Goal: Task Accomplishment & Management: Use online tool/utility

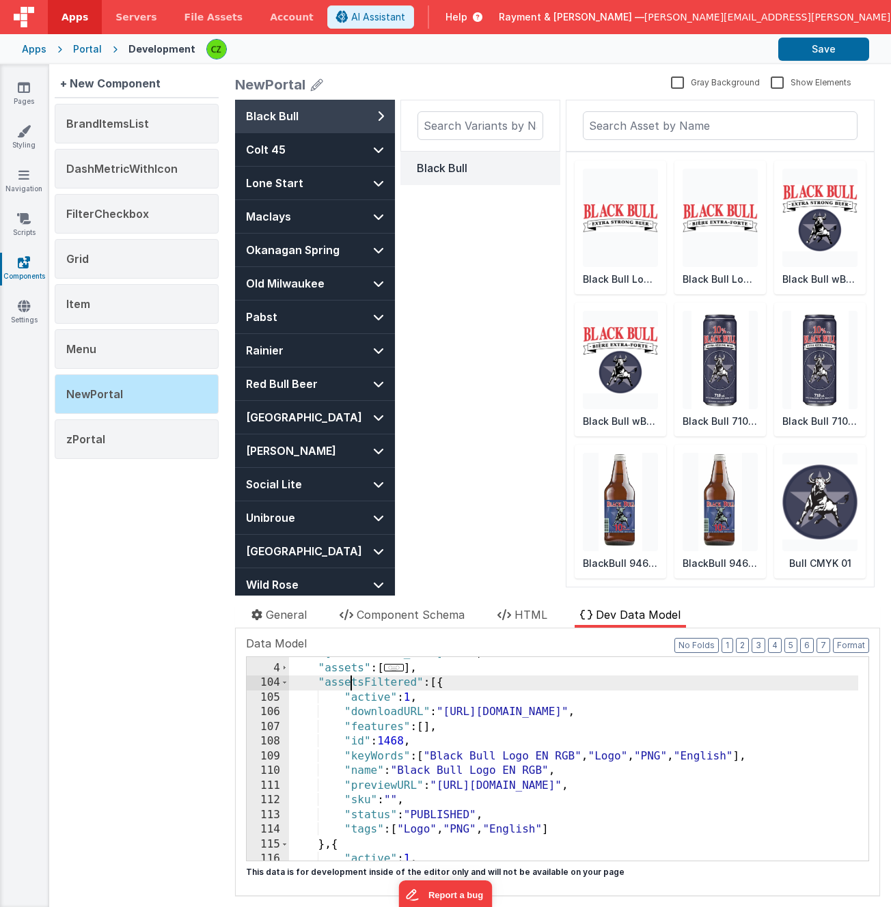
click at [466, 684] on div ""activeVariantId" : 109 , "assets" : [ ... ] , "assetsFiltered" : [{ "active" :…" at bounding box center [573, 762] width 569 height 233
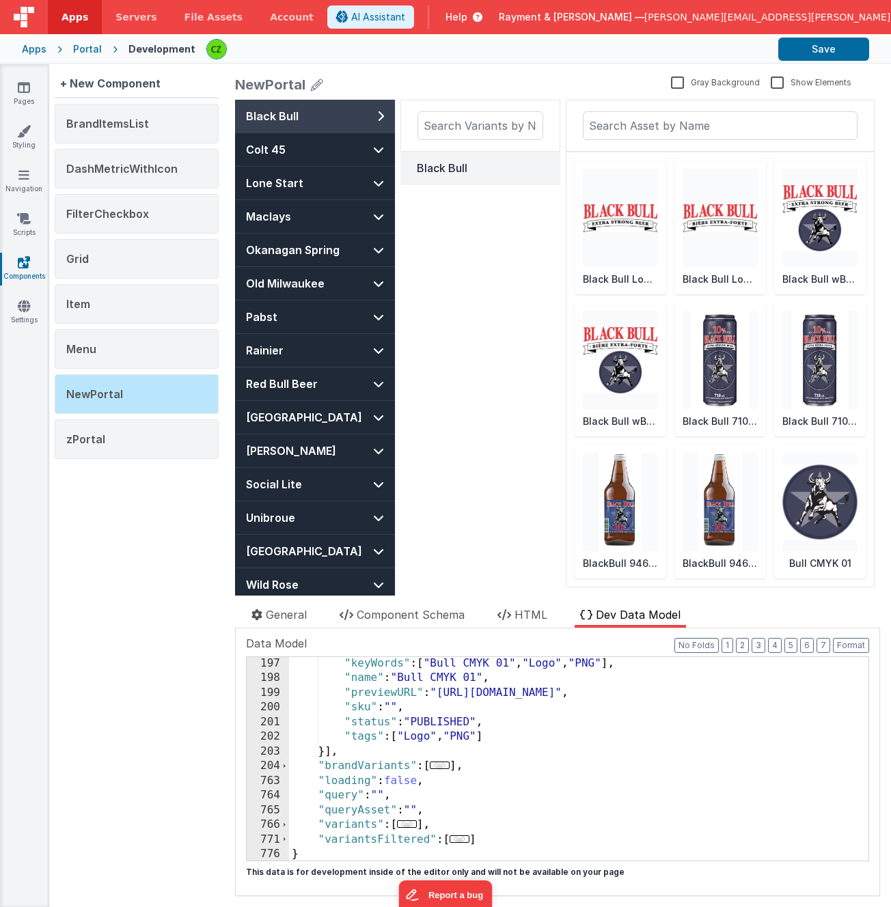
scroll to position [1440, 0]
click at [508, 612] on icon at bounding box center [504, 614] width 14 height 11
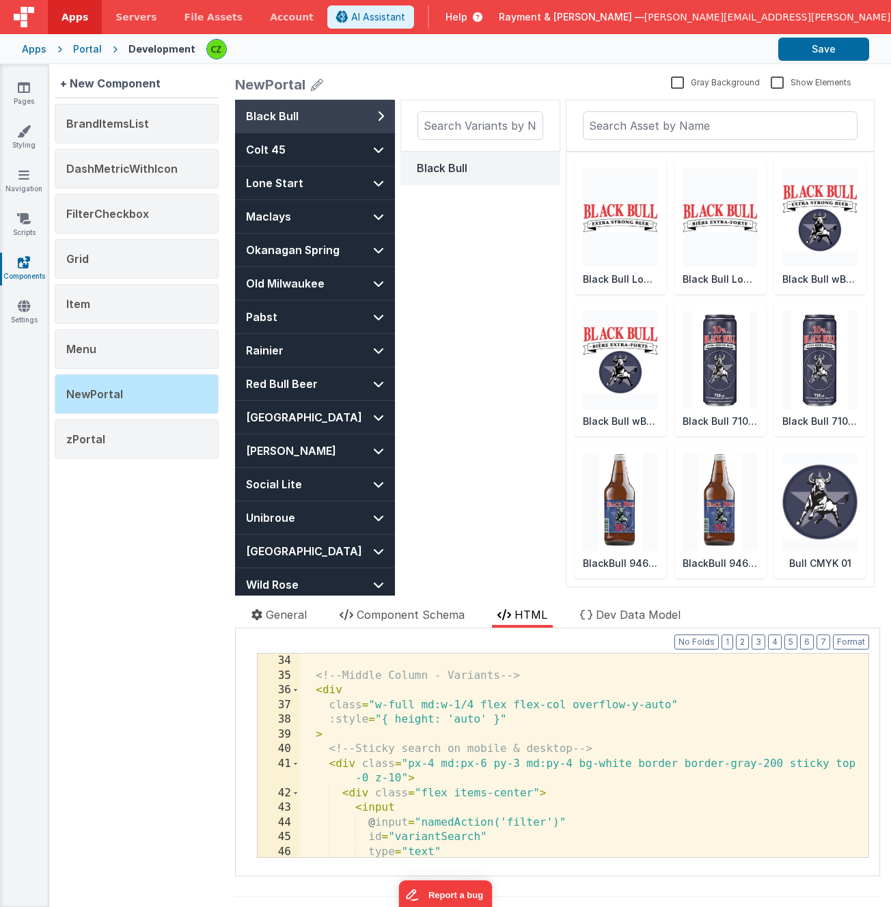
scroll to position [529, 0]
click at [635, 770] on div "<!-- Middle Column - Variants --> < div class = "w-full md:w-1/4 flex flex-col …" at bounding box center [579, 784] width 558 height 262
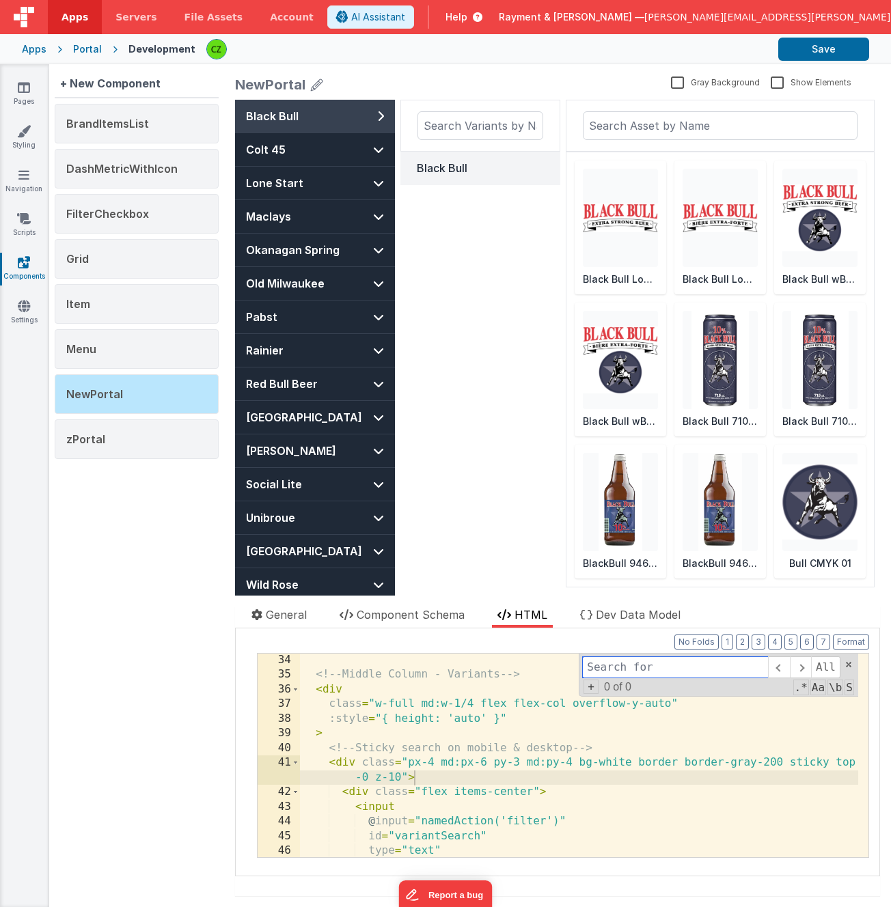
paste input "w-full mx-auto bg-white flex flex-col md:flex-row gap-2 md:pr-2 bf-comp neutral…"
type input "neutralize-error"
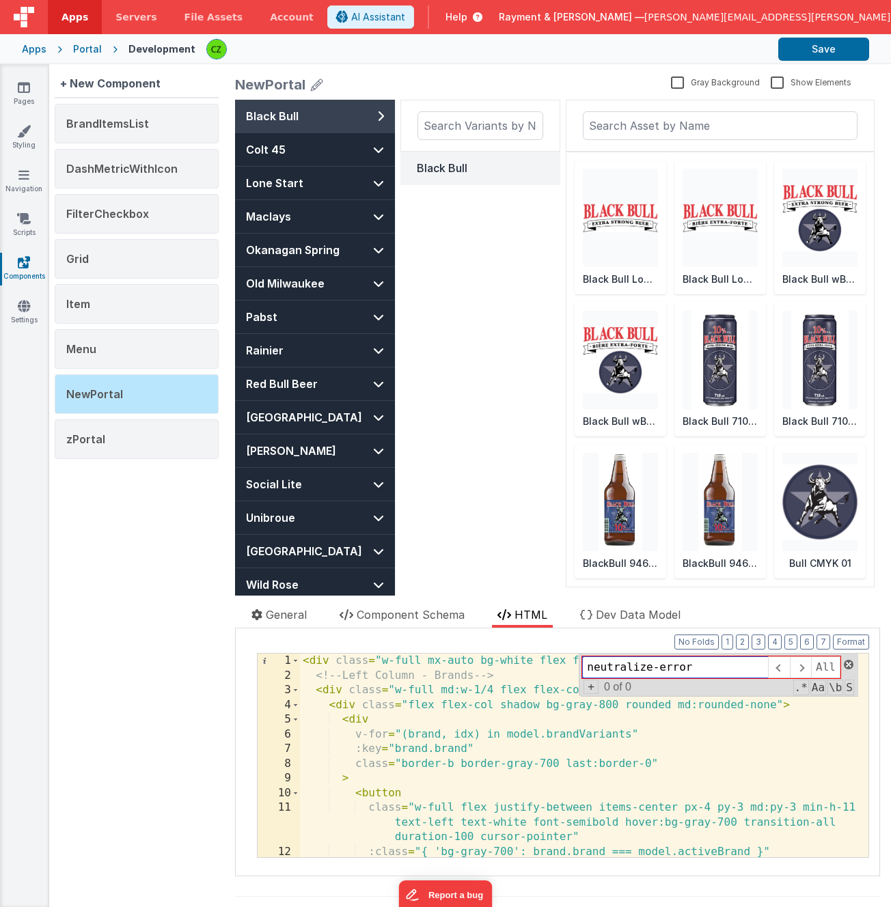
click at [849, 663] on span at bounding box center [848, 665] width 10 height 10
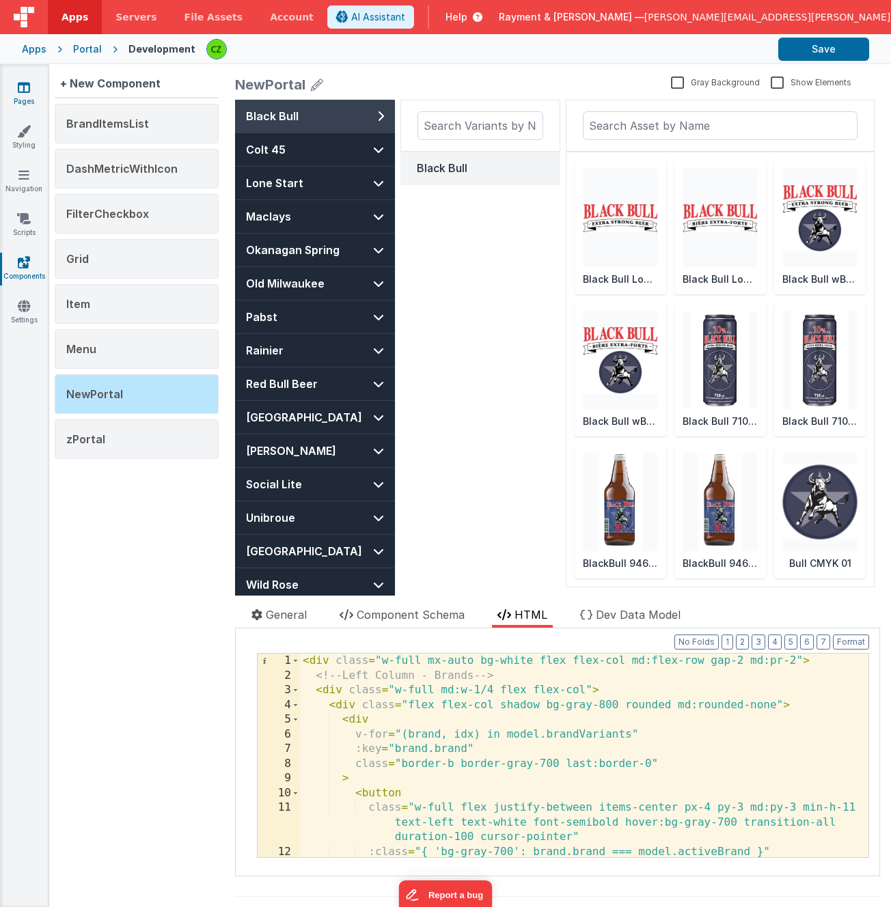
click at [20, 89] on icon at bounding box center [24, 88] width 12 height 14
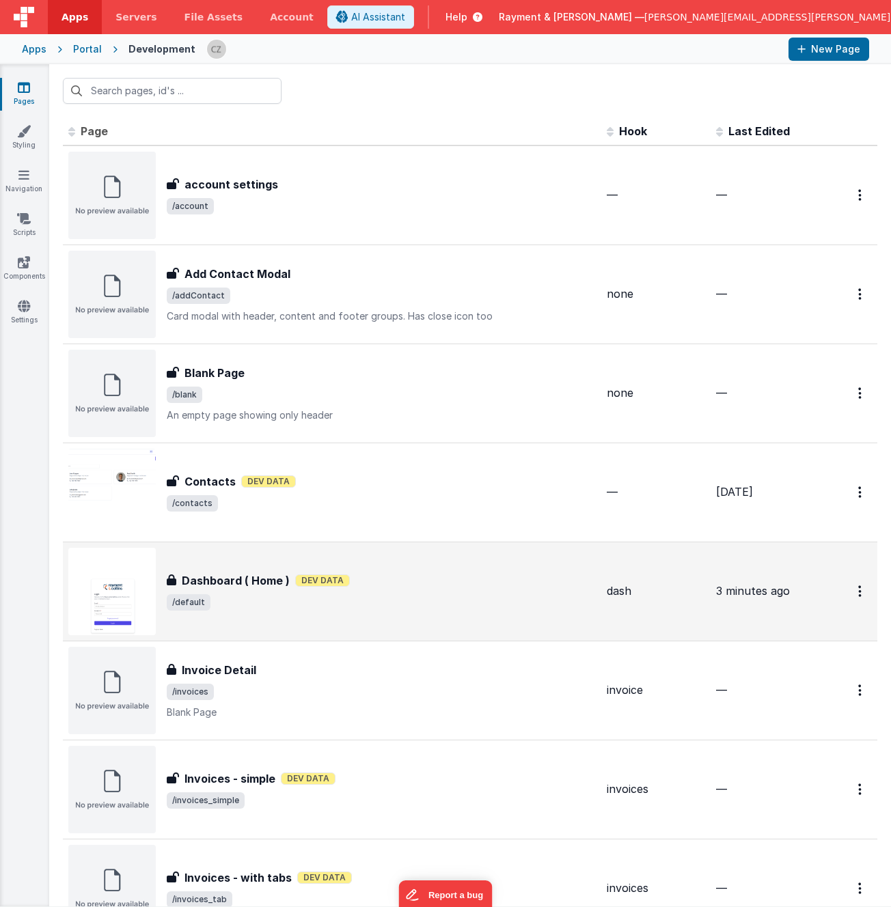
click at [451, 587] on div "Dashboard ( Home ) Dev Data" at bounding box center [381, 580] width 429 height 16
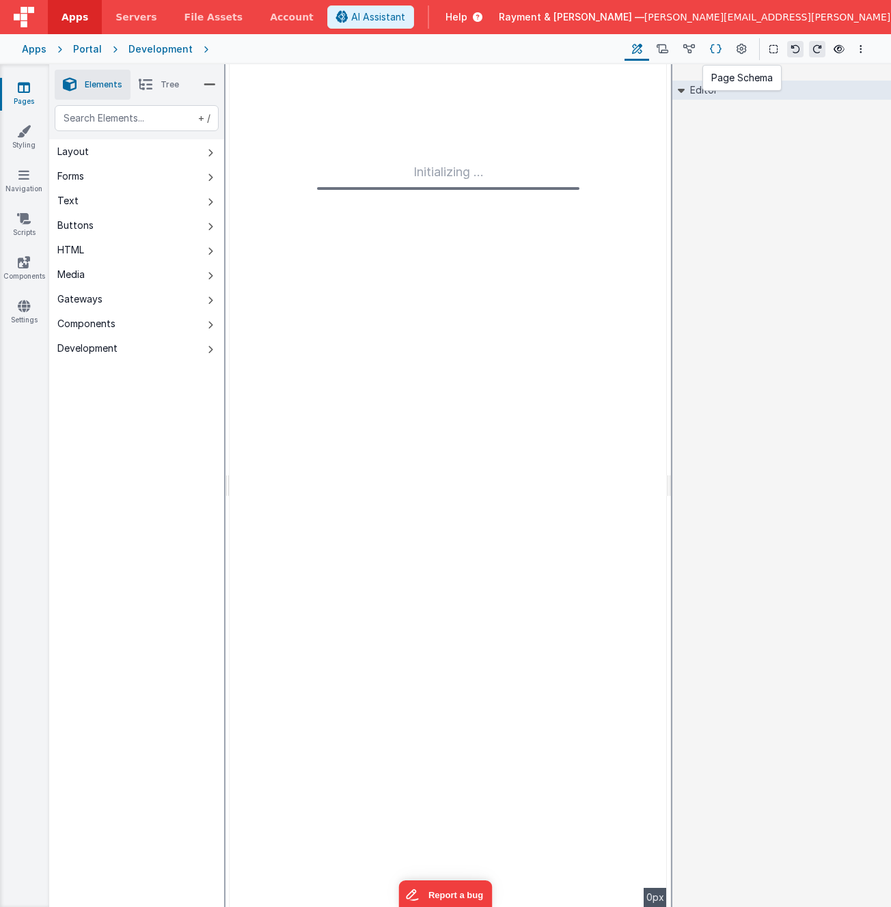
click at [714, 51] on icon at bounding box center [716, 49] width 12 height 14
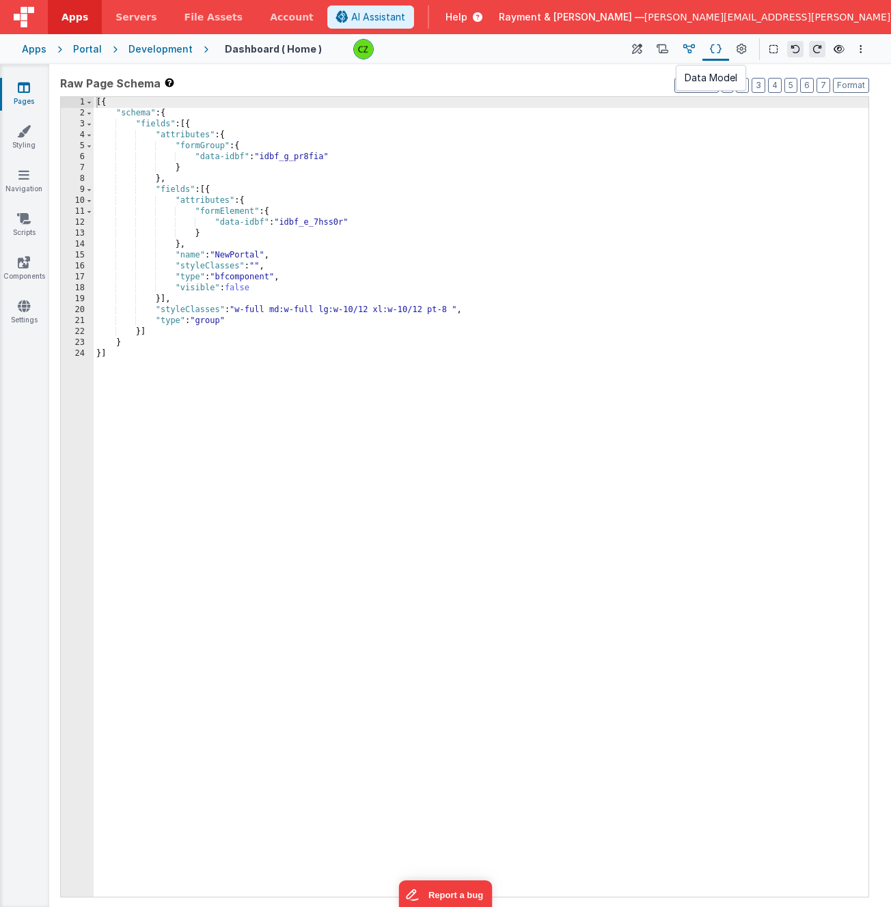
click at [686, 49] on icon at bounding box center [689, 49] width 12 height 14
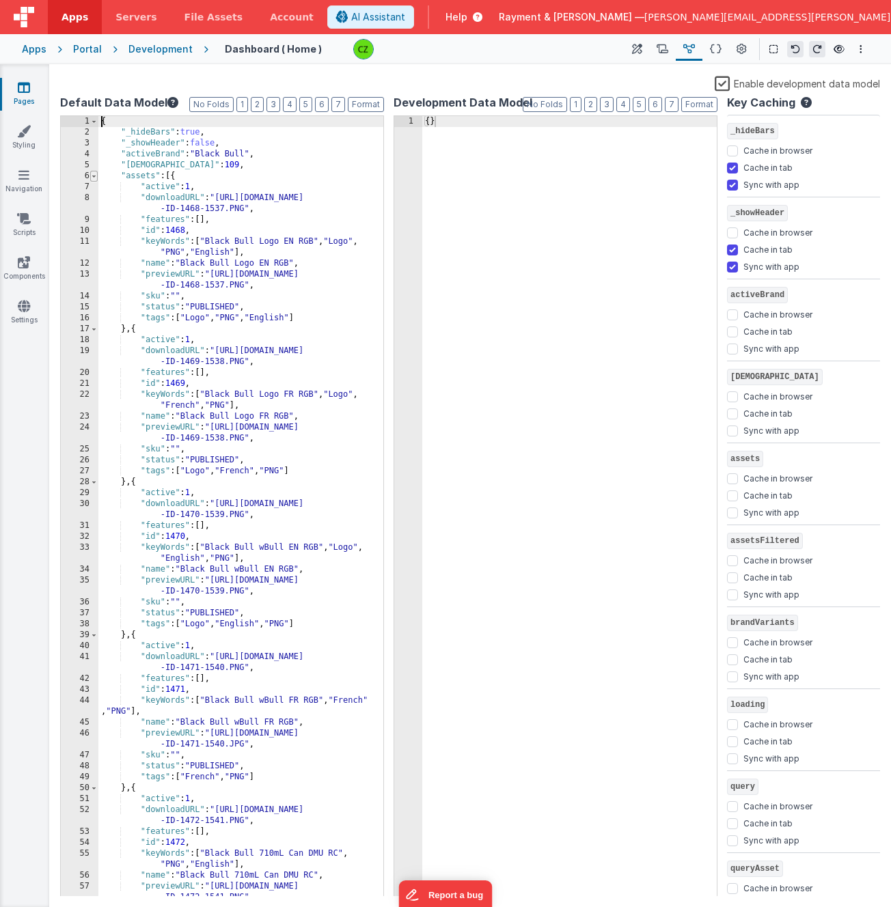
click at [94, 175] on span at bounding box center [94, 176] width 8 height 11
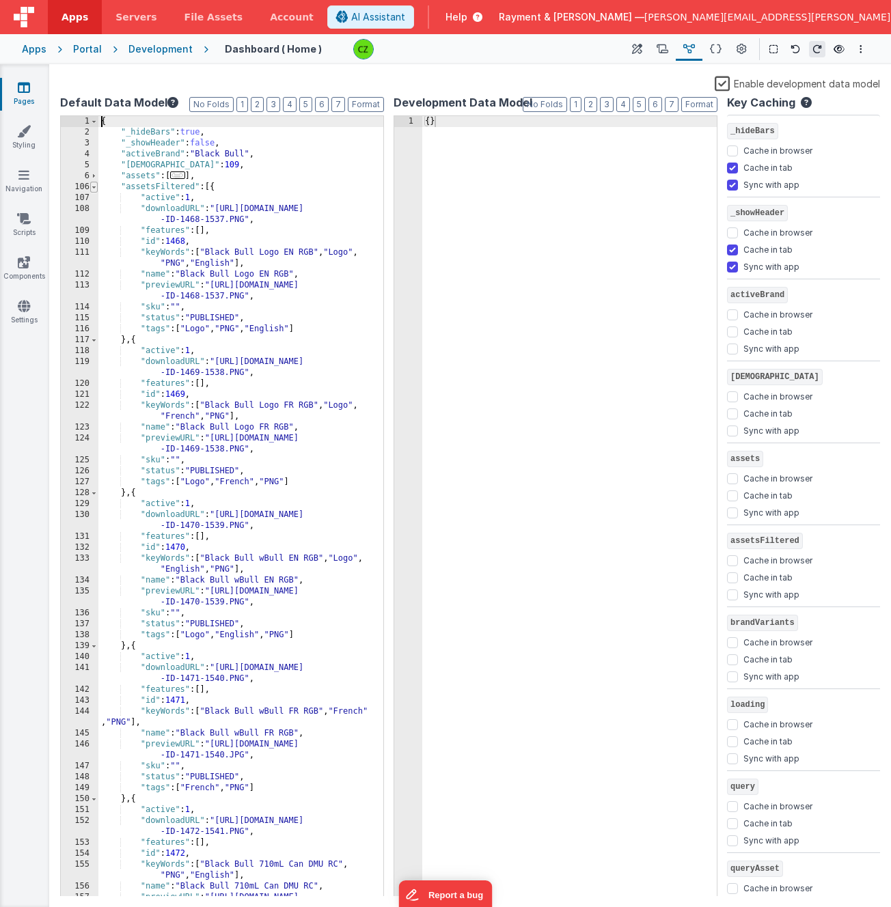
click at [93, 188] on span at bounding box center [94, 187] width 8 height 11
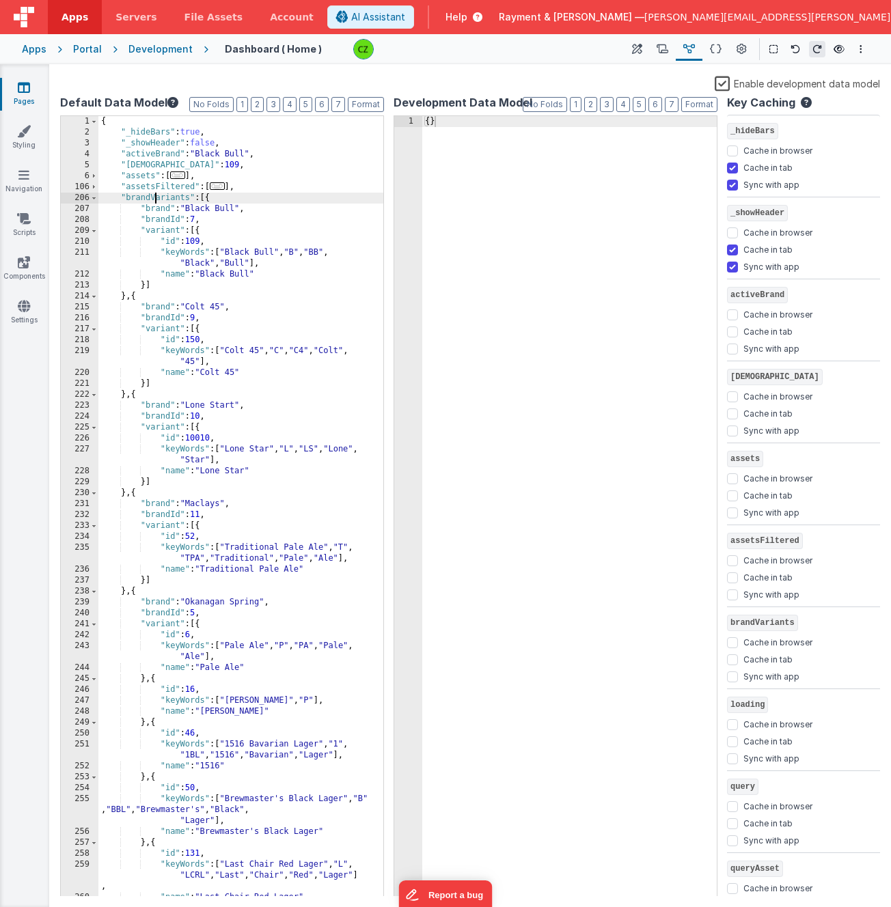
click at [153, 195] on div "{ "_hideBars" : true , "_showHeader" : false , "activeBrand" : "Black Bull" , "…" at bounding box center [240, 517] width 285 height 802
click at [578, 285] on div "{ }" at bounding box center [569, 517] width 294 height 802
click at [20, 91] on icon at bounding box center [24, 88] width 12 height 14
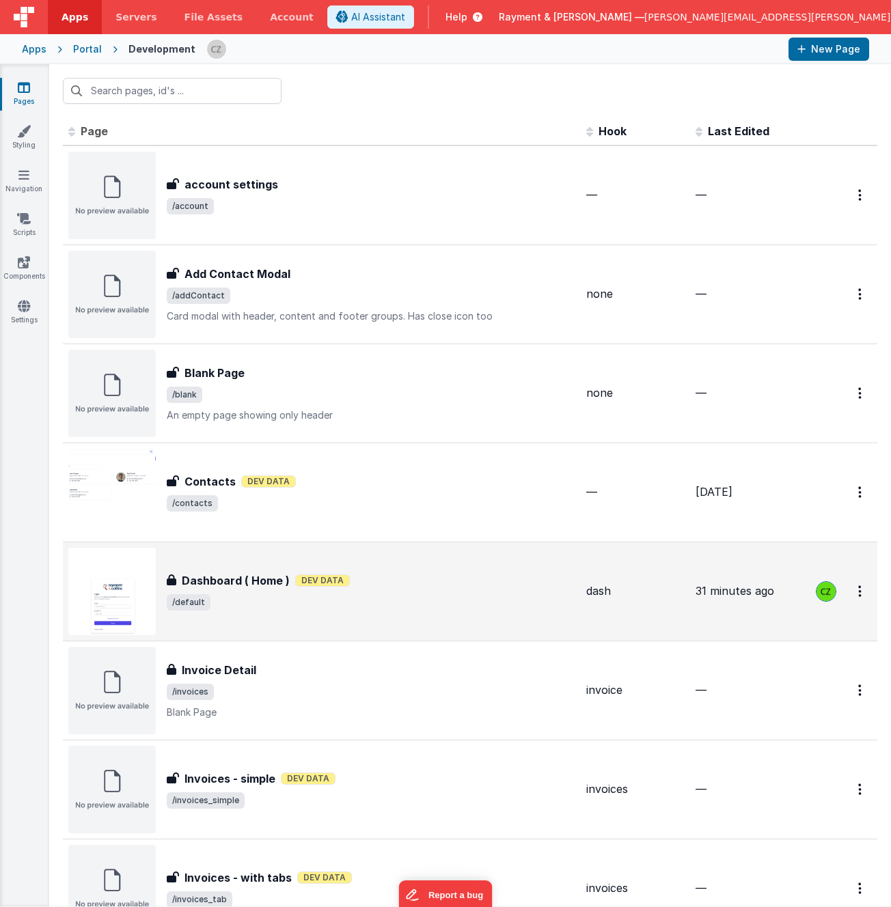
click at [393, 594] on span "/default" at bounding box center [371, 602] width 408 height 16
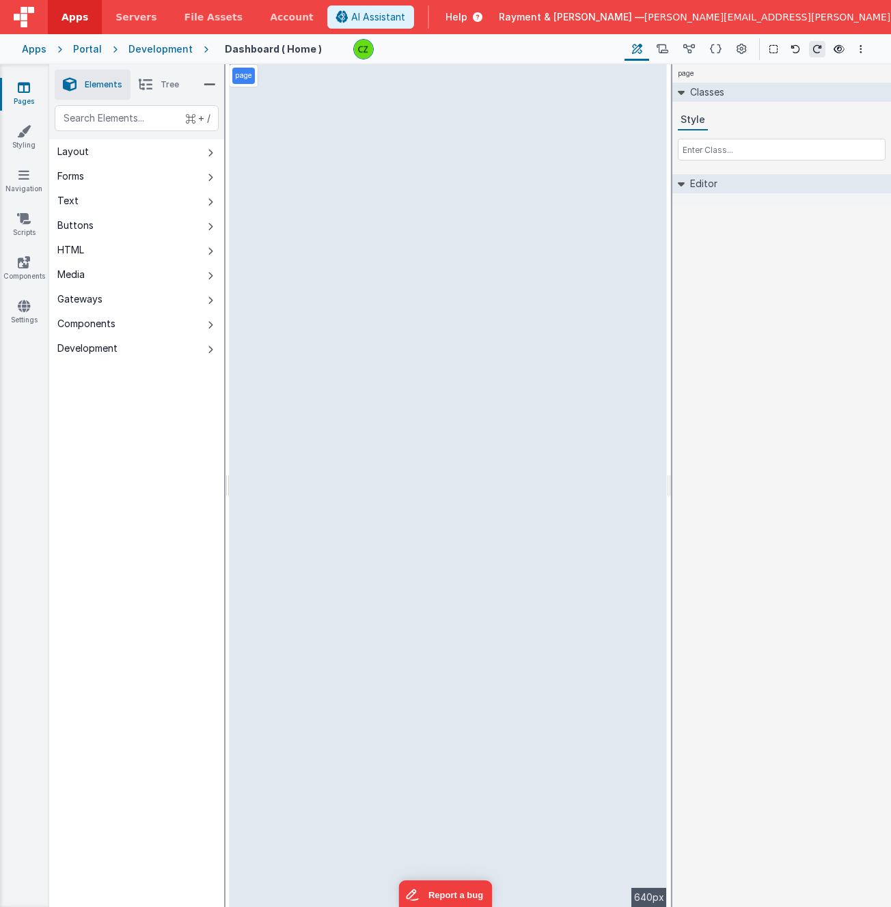
click at [277, 143] on div "page --> 640px" at bounding box center [447, 485] width 437 height 843
click at [415, 272] on div "page --> 640px" at bounding box center [447, 485] width 437 height 843
click at [286, 113] on div "page --> 640px" at bounding box center [447, 485] width 437 height 843
click at [148, 85] on icon at bounding box center [146, 84] width 14 height 19
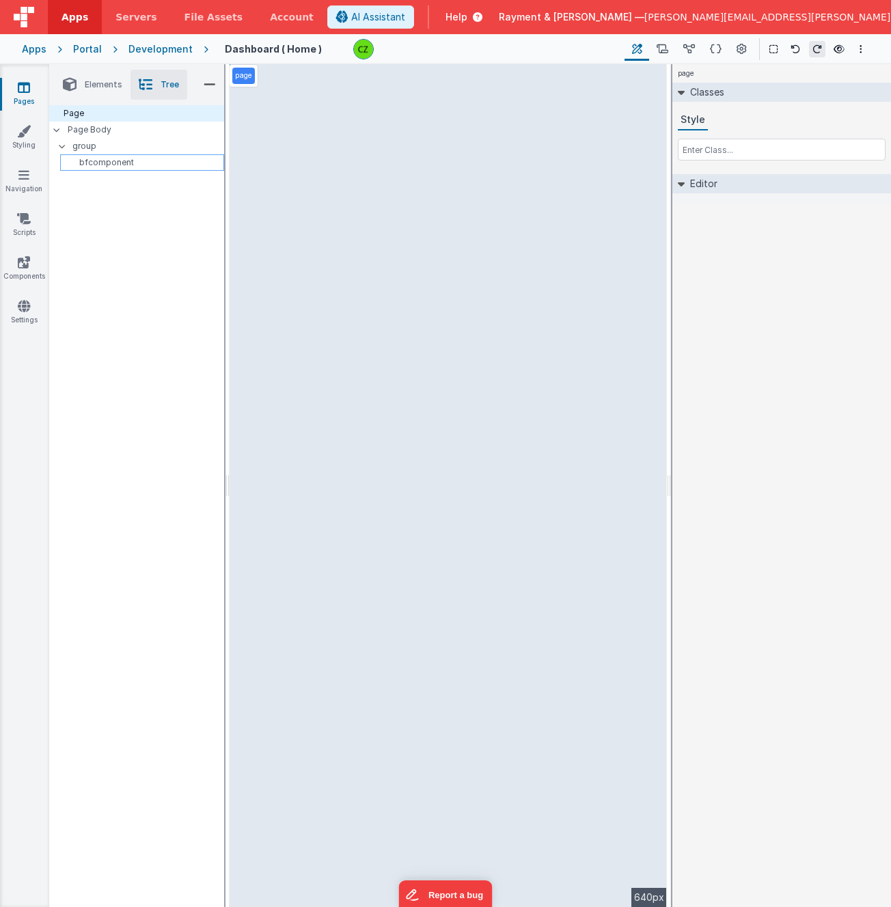
click at [111, 165] on p "bfcomponent" at bounding box center [145, 162] width 158 height 11
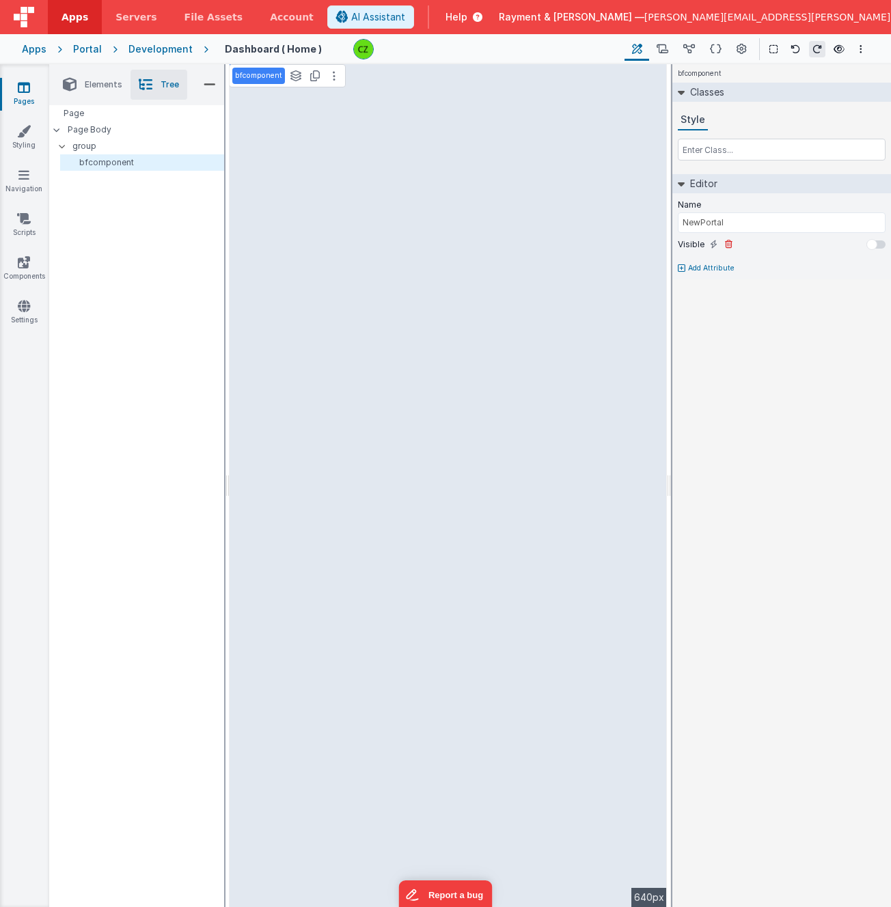
click at [877, 244] on div at bounding box center [875, 244] width 19 height 8
click at [836, 47] on icon at bounding box center [838, 49] width 11 height 10
click at [872, 242] on div at bounding box center [875, 244] width 19 height 8
click at [873, 244] on div at bounding box center [871, 244] width 11 height 11
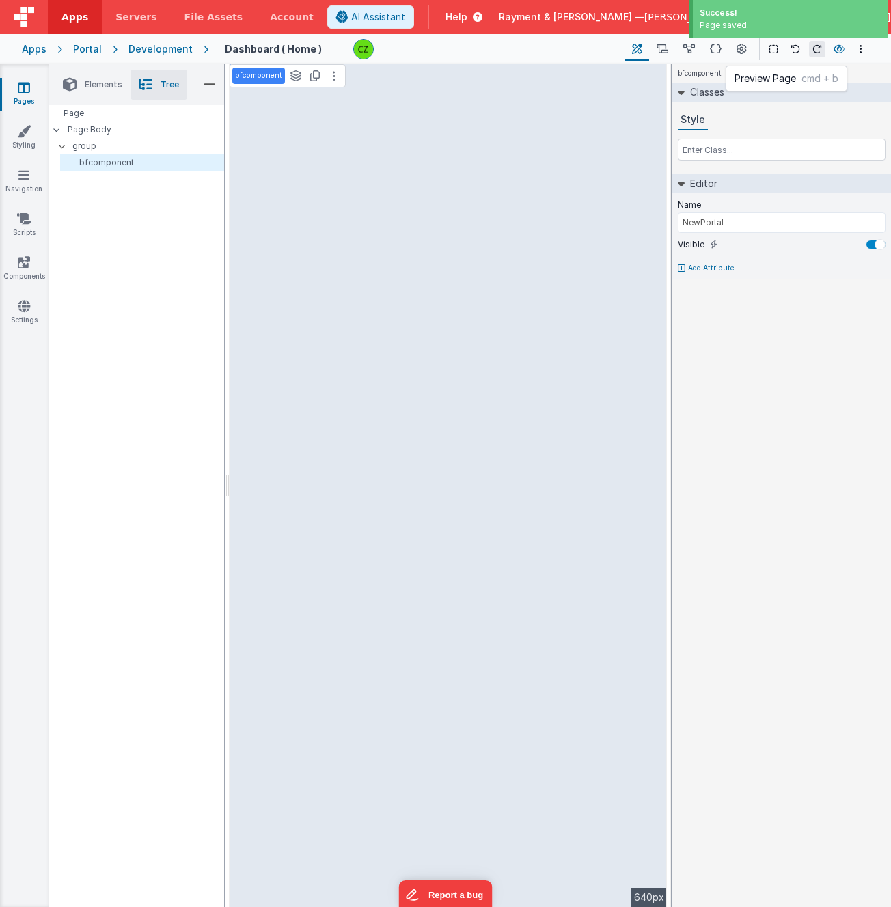
click at [837, 49] on icon at bounding box center [838, 49] width 11 height 10
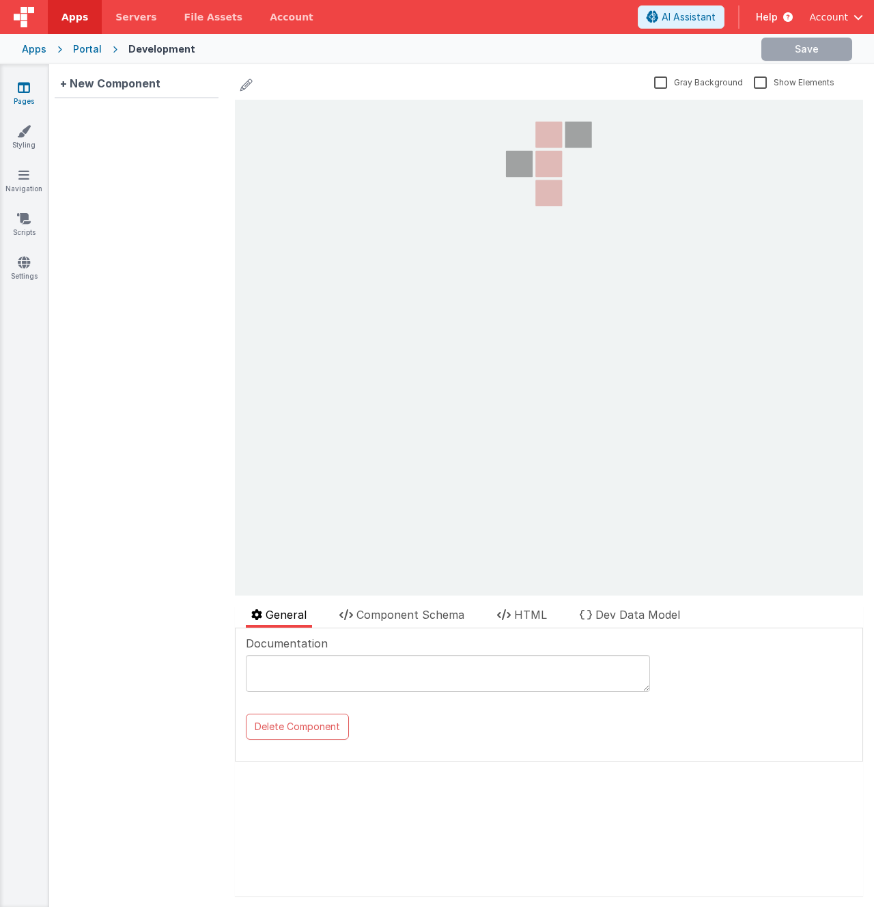
click at [27, 86] on icon at bounding box center [24, 88] width 12 height 14
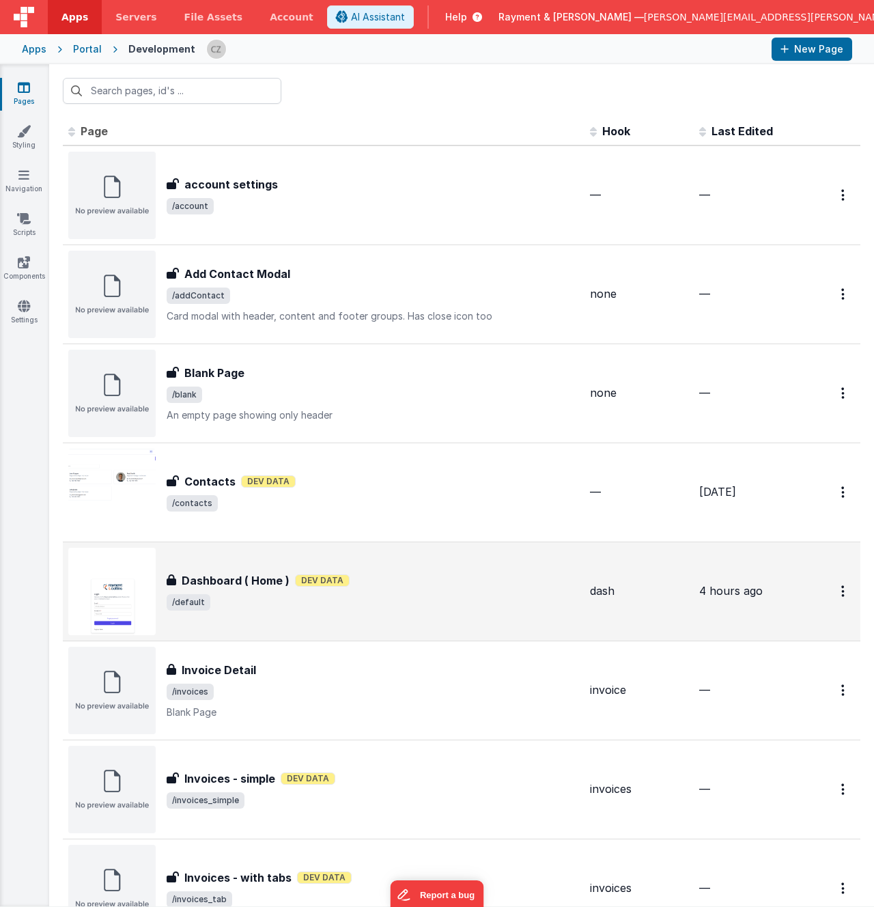
click at [304, 604] on span "/default" at bounding box center [373, 602] width 412 height 16
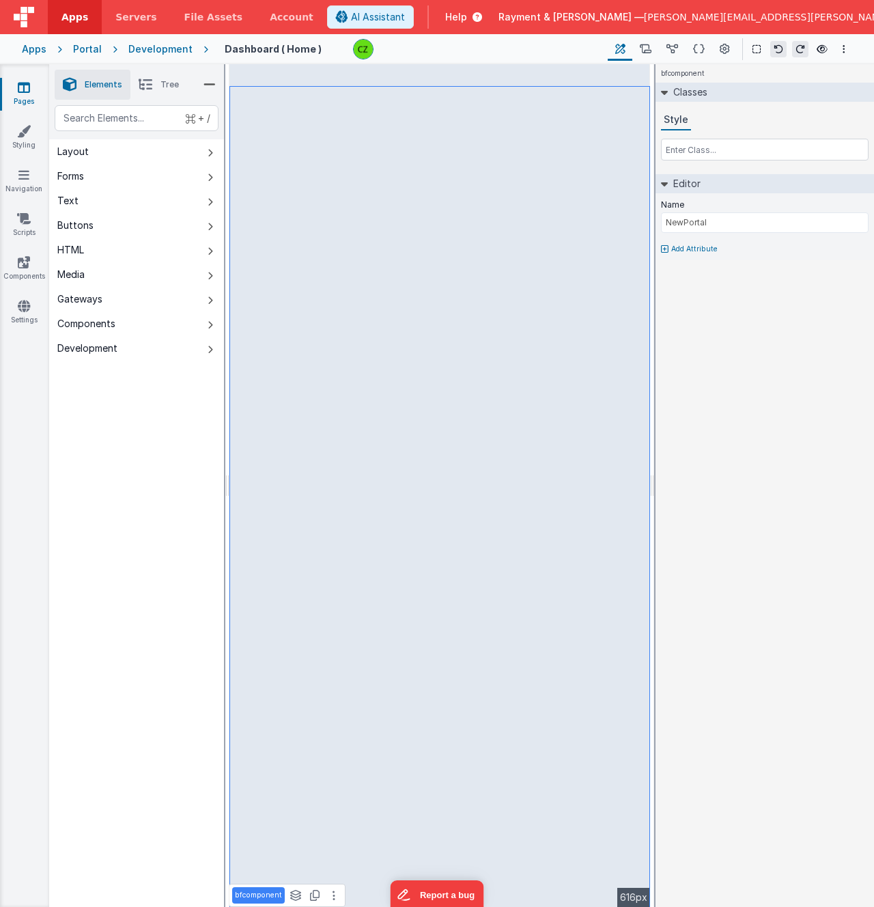
click at [697, 248] on p "Add Attribute" at bounding box center [694, 249] width 46 height 11
click at [690, 271] on input "text" at bounding box center [726, 271] width 141 height 22
type input "isVisible"
click at [697, 267] on input "text" at bounding box center [765, 262] width 208 height 20
click at [700, 342] on div "bfcomponent Classes Style Editor Name NewPortal IsVisible Add Attribute DEV: Fo…" at bounding box center [765, 485] width 219 height 843
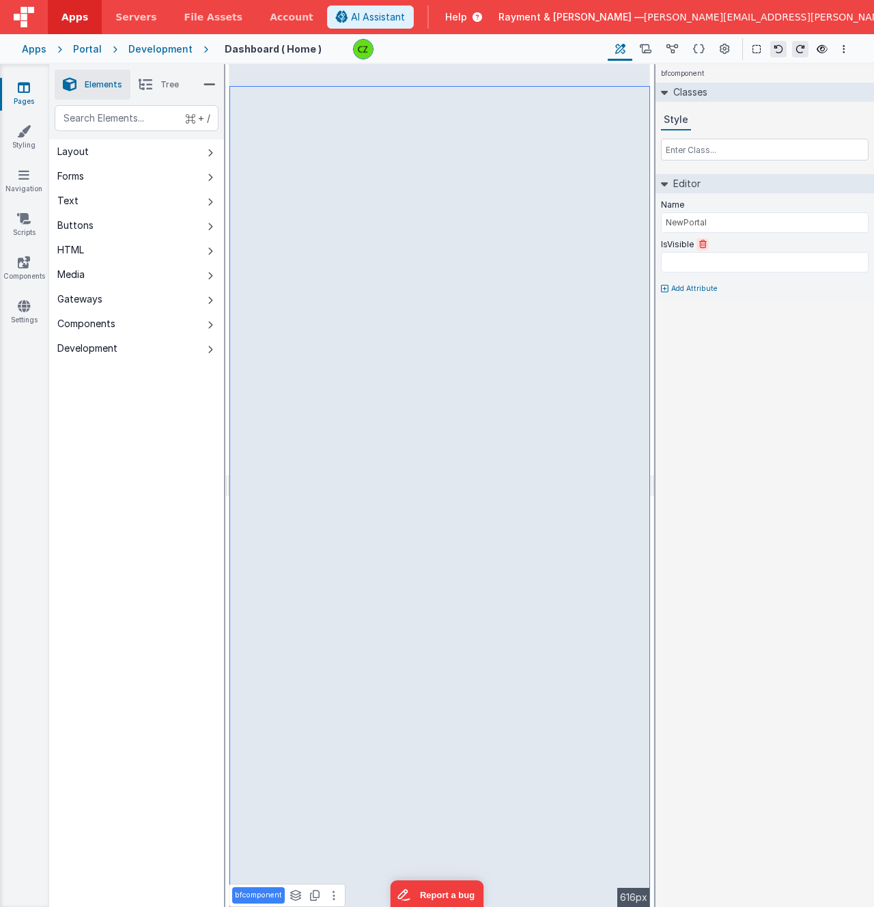
click at [701, 243] on icon at bounding box center [703, 244] width 8 height 8
click at [698, 251] on p "Add Attribute" at bounding box center [694, 249] width 46 height 11
click at [693, 275] on input "text" at bounding box center [726, 271] width 141 height 22
type input "visible"
click at [855, 243] on div at bounding box center [855, 244] width 11 height 11
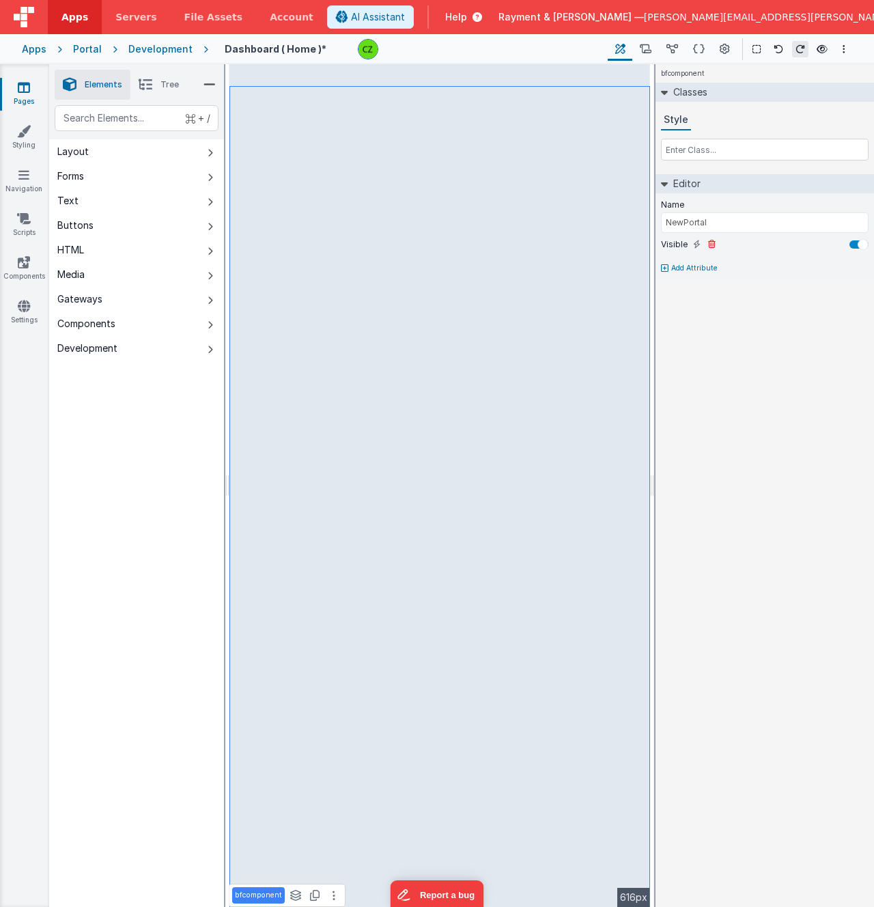
click at [861, 247] on div at bounding box center [863, 244] width 11 height 11
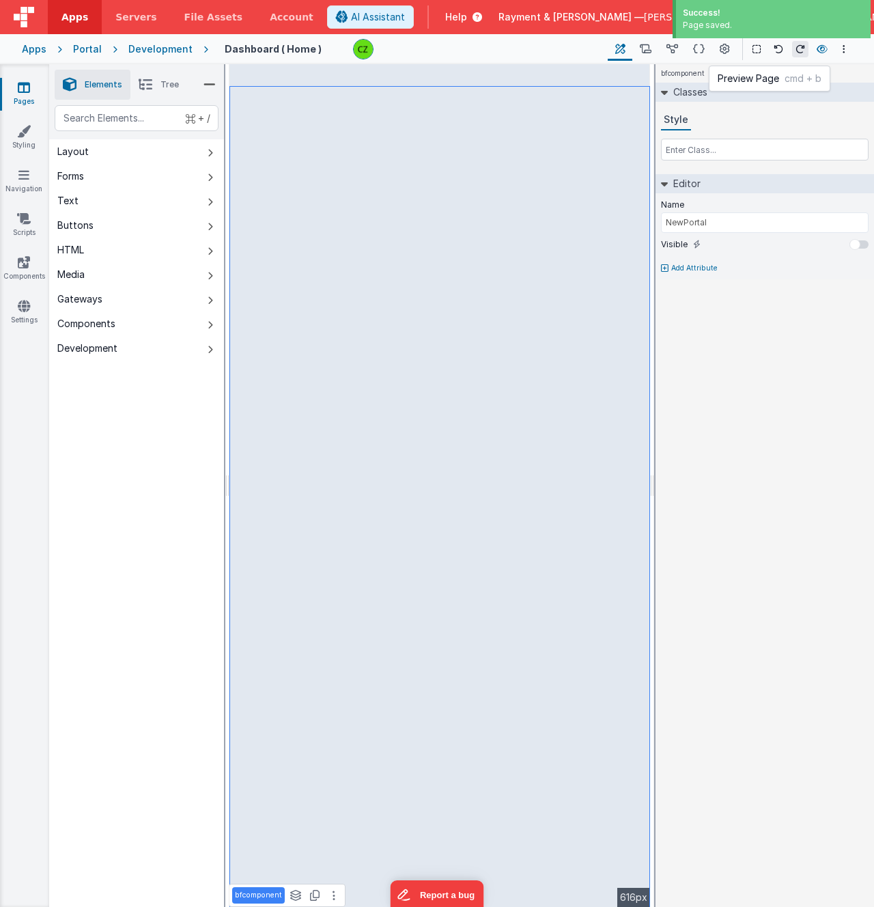
click at [820, 49] on icon at bounding box center [822, 49] width 11 height 10
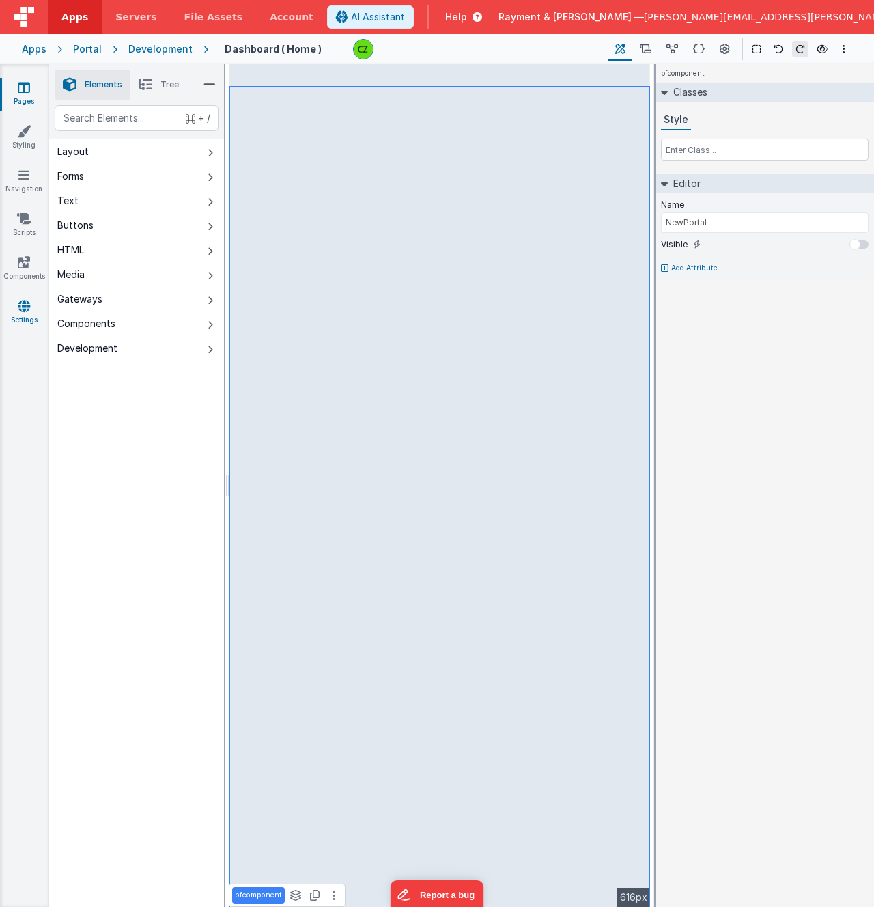
click at [21, 308] on icon at bounding box center [24, 306] width 12 height 14
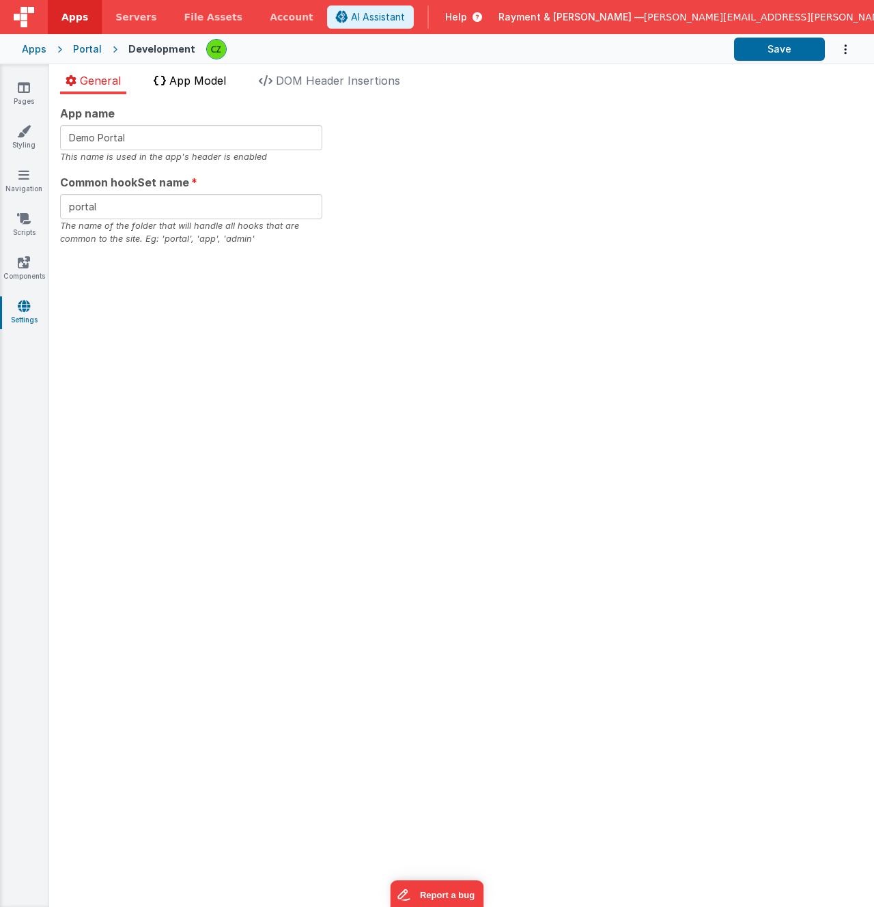
click at [195, 79] on span "App Model" at bounding box center [197, 81] width 57 height 14
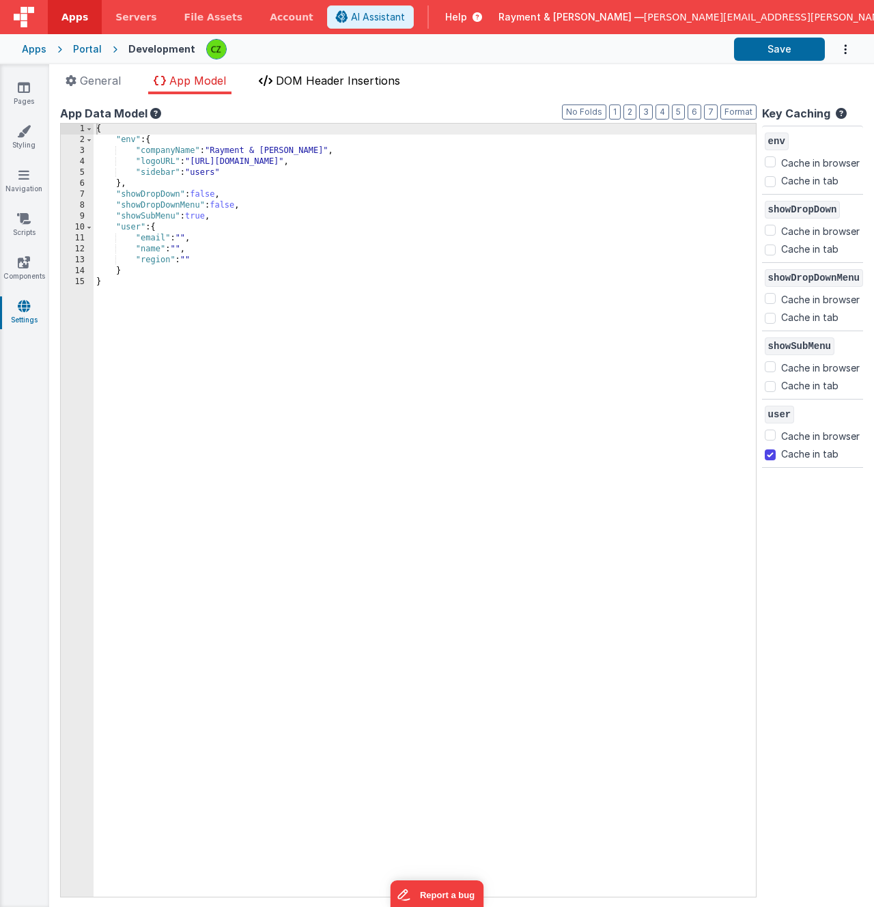
click at [288, 81] on span "DOM Header Insertions" at bounding box center [338, 81] width 124 height 14
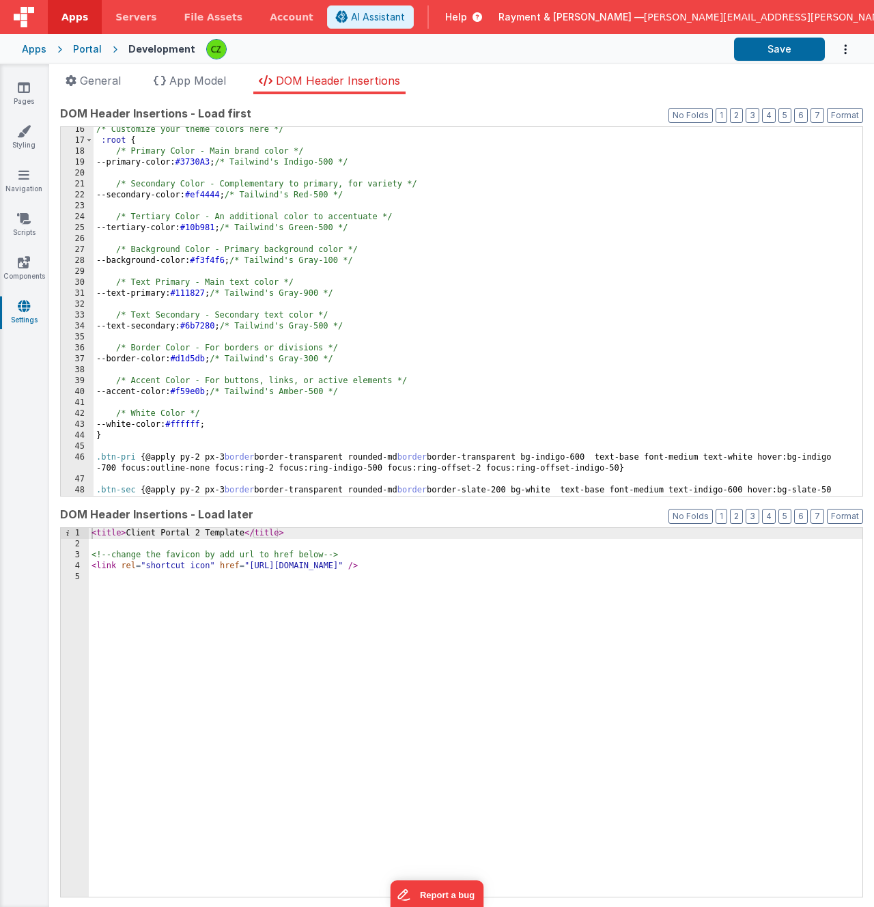
scroll to position [199, 0]
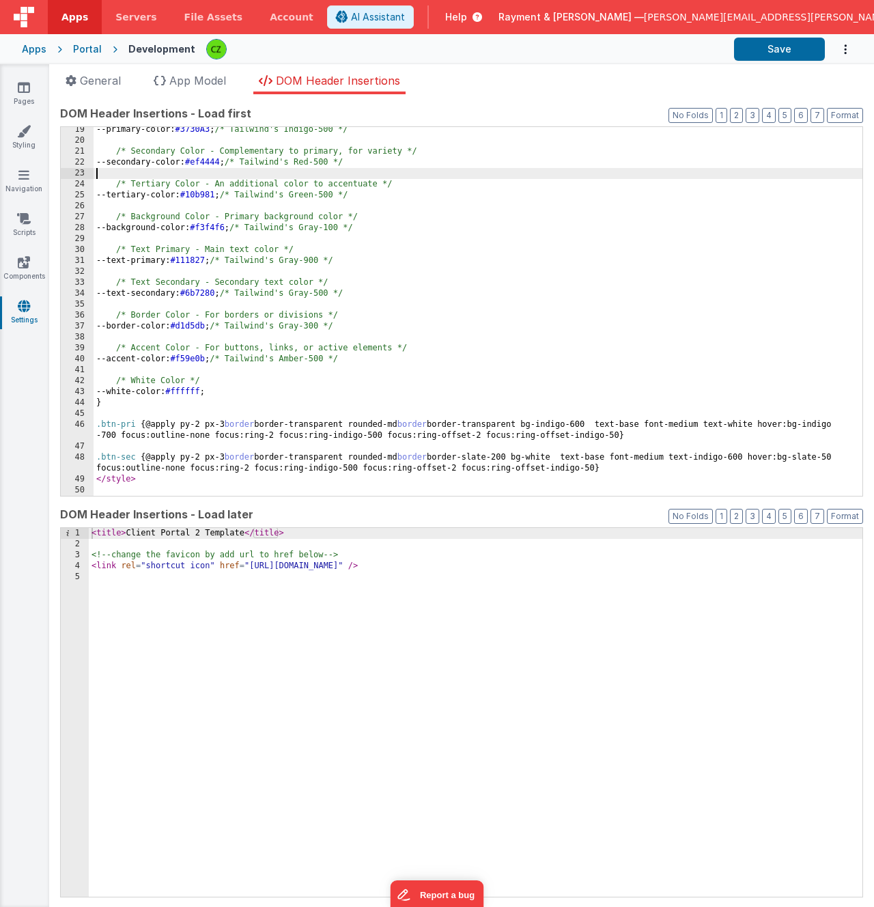
click at [164, 178] on div "--primary-color: #3730A3 ; /* Tailwind's Indigo-500 */ /* Secondary Color - Com…" at bounding box center [478, 319] width 769 height 391
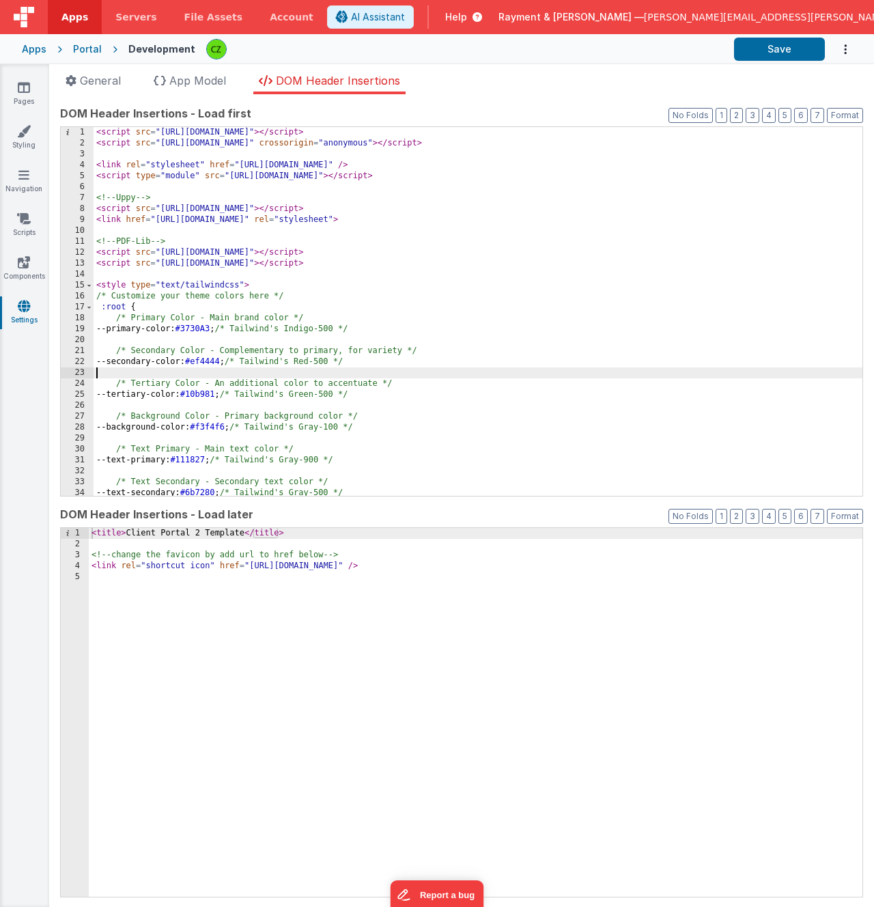
scroll to position [0, 0]
click at [21, 219] on icon at bounding box center [24, 219] width 14 height 14
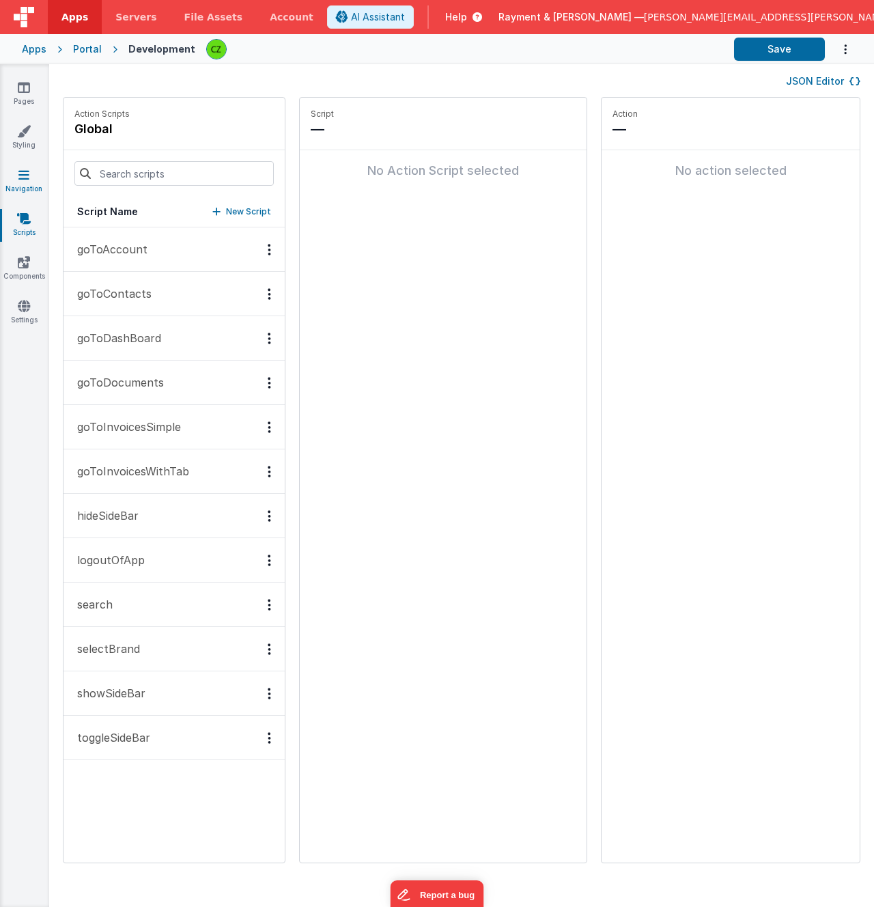
click at [27, 171] on icon at bounding box center [23, 175] width 11 height 14
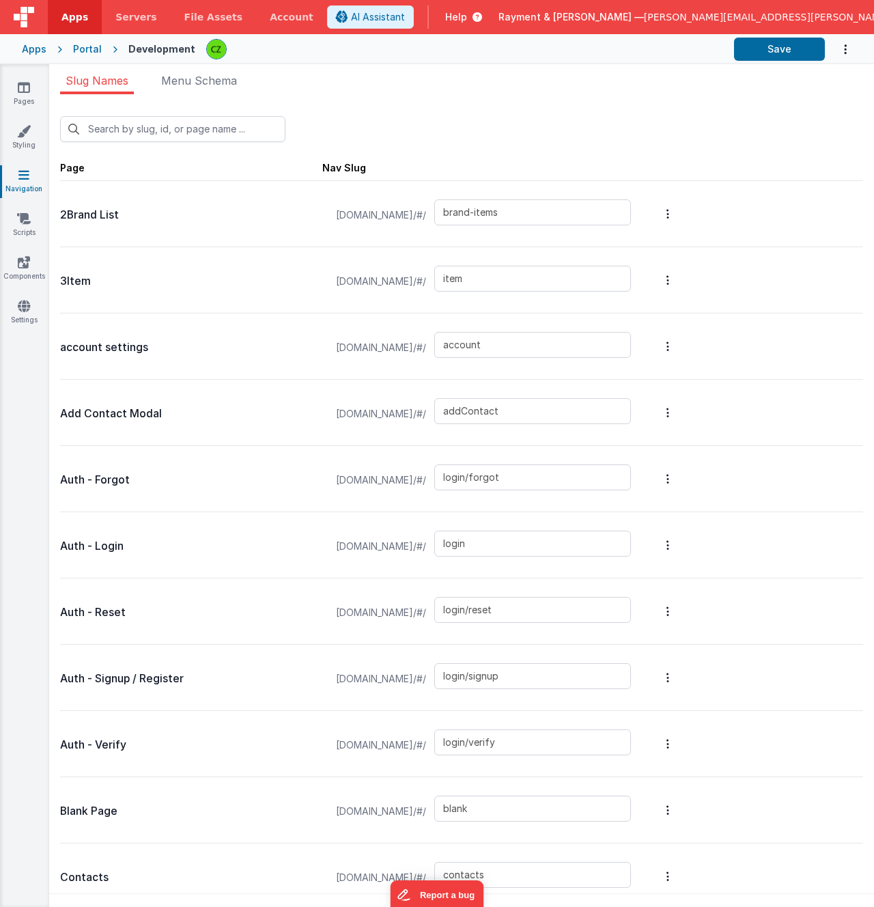
click at [230, 63] on body "Apps Servers File Assets Account Some FUTURE Slot AI Assistant Help Rayment & C…" at bounding box center [437, 453] width 874 height 907
click at [221, 74] on span "Menu Schema" at bounding box center [199, 81] width 76 height 14
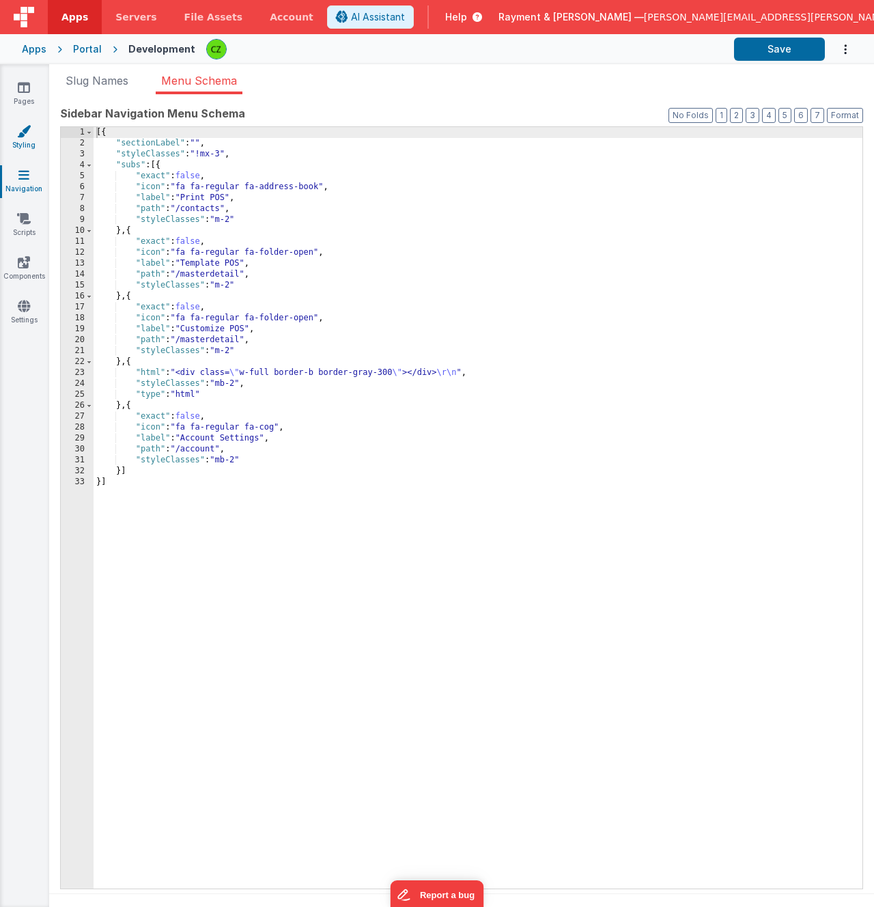
click at [33, 138] on link "Styling" at bounding box center [23, 137] width 49 height 27
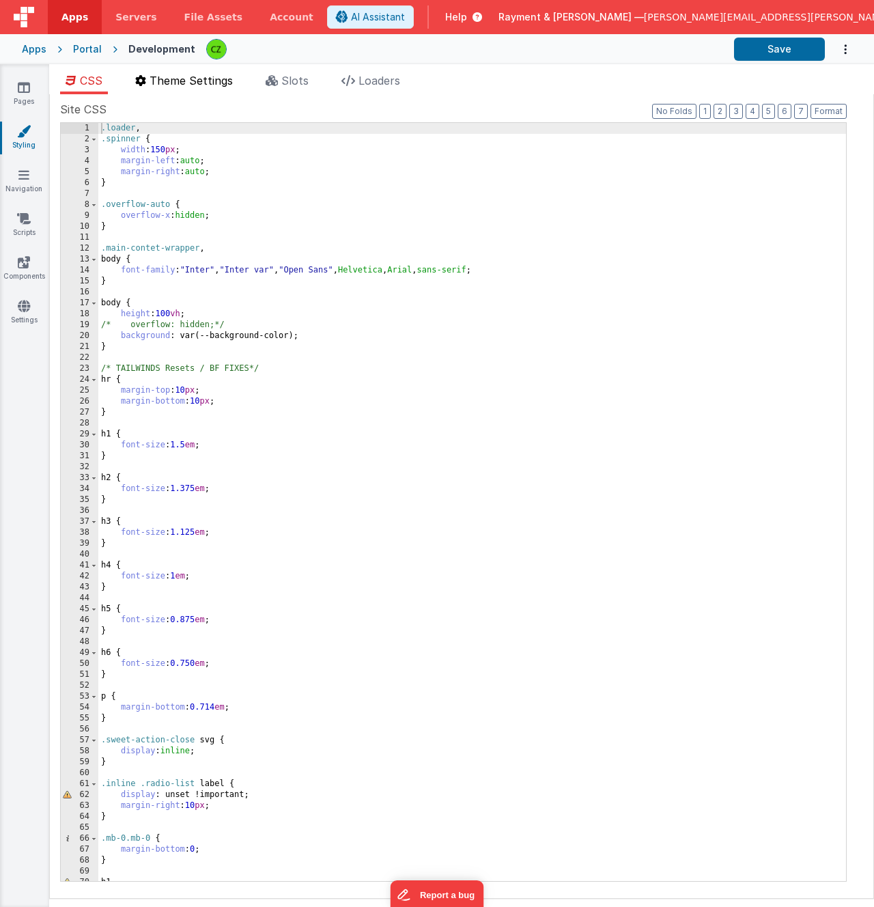
click at [199, 88] on li "Theme Settings" at bounding box center [184, 83] width 109 height 22
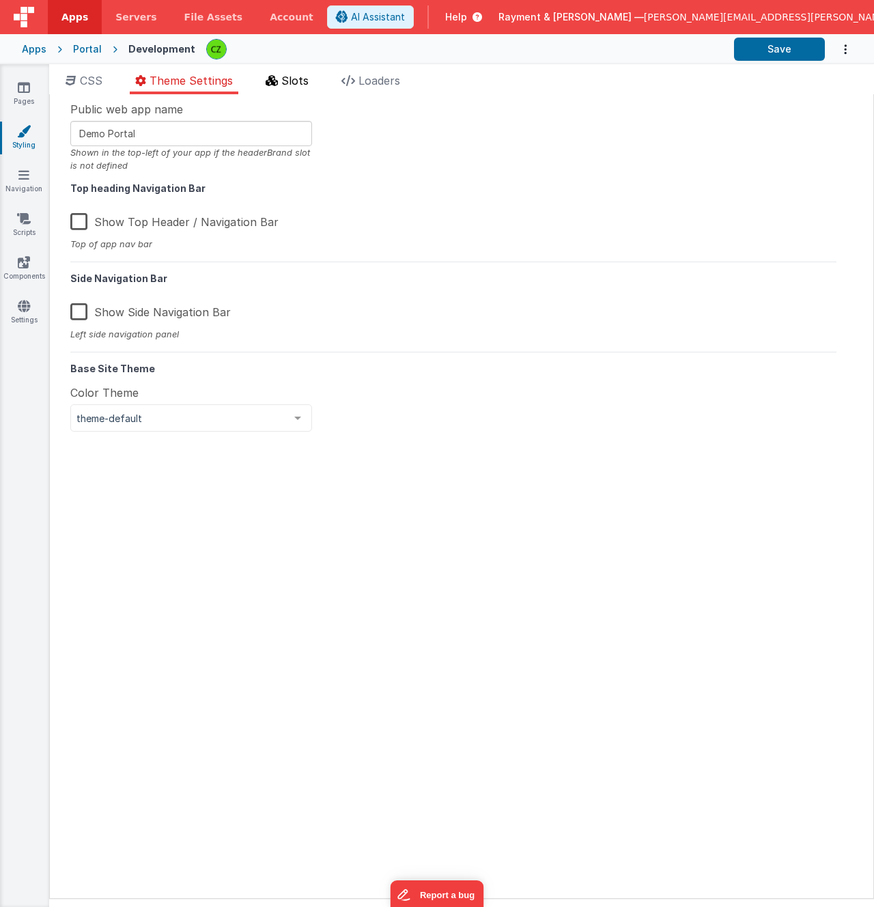
click at [265, 85] on li "Slots" at bounding box center [287, 83] width 54 height 22
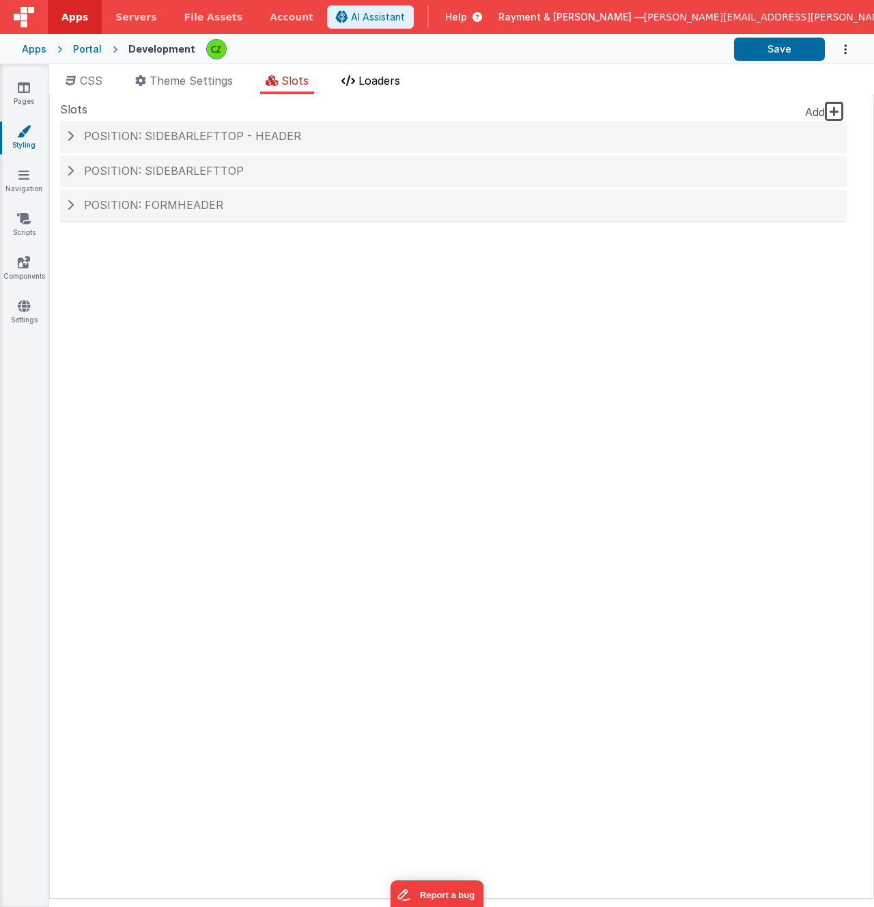
click at [341, 89] on li "Loaders" at bounding box center [371, 83] width 70 height 22
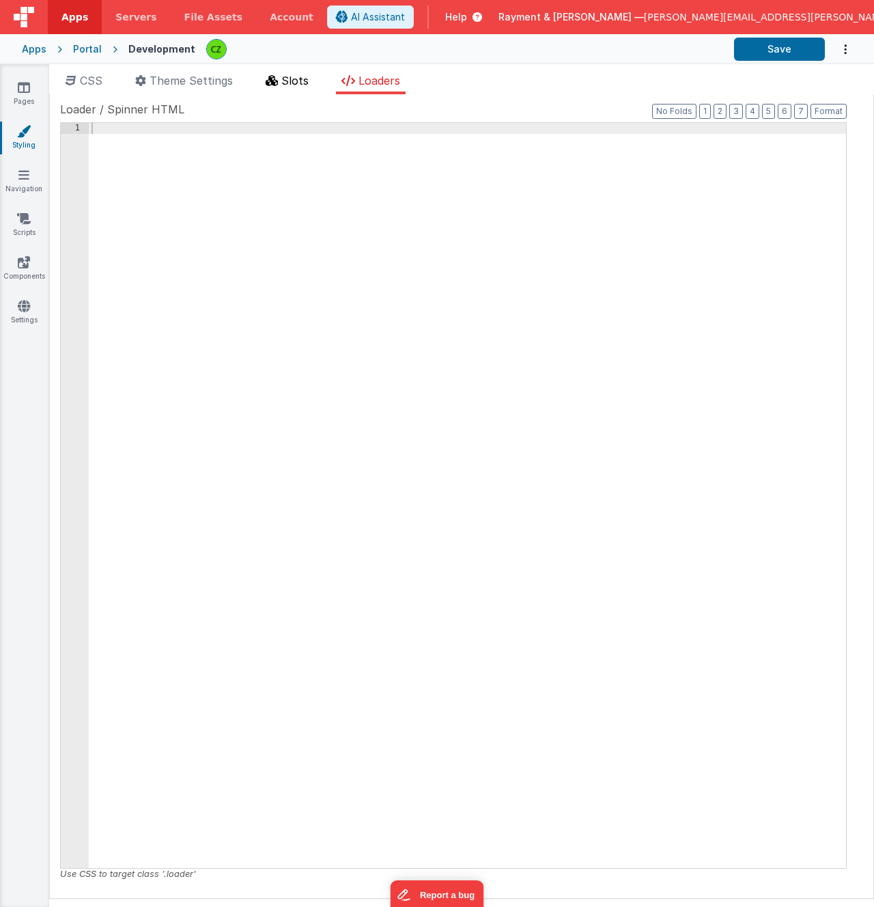
click at [287, 79] on span "Slots" at bounding box center [294, 81] width 27 height 14
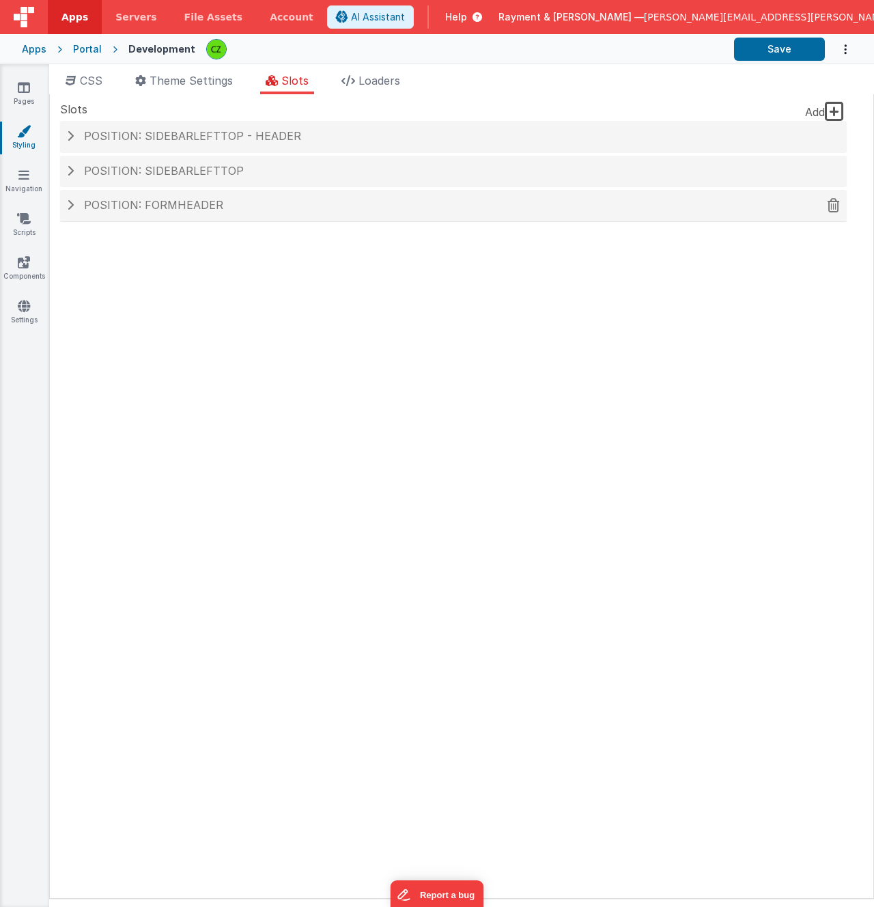
click at [153, 197] on div "Position: formHeader" at bounding box center [453, 205] width 787 height 31
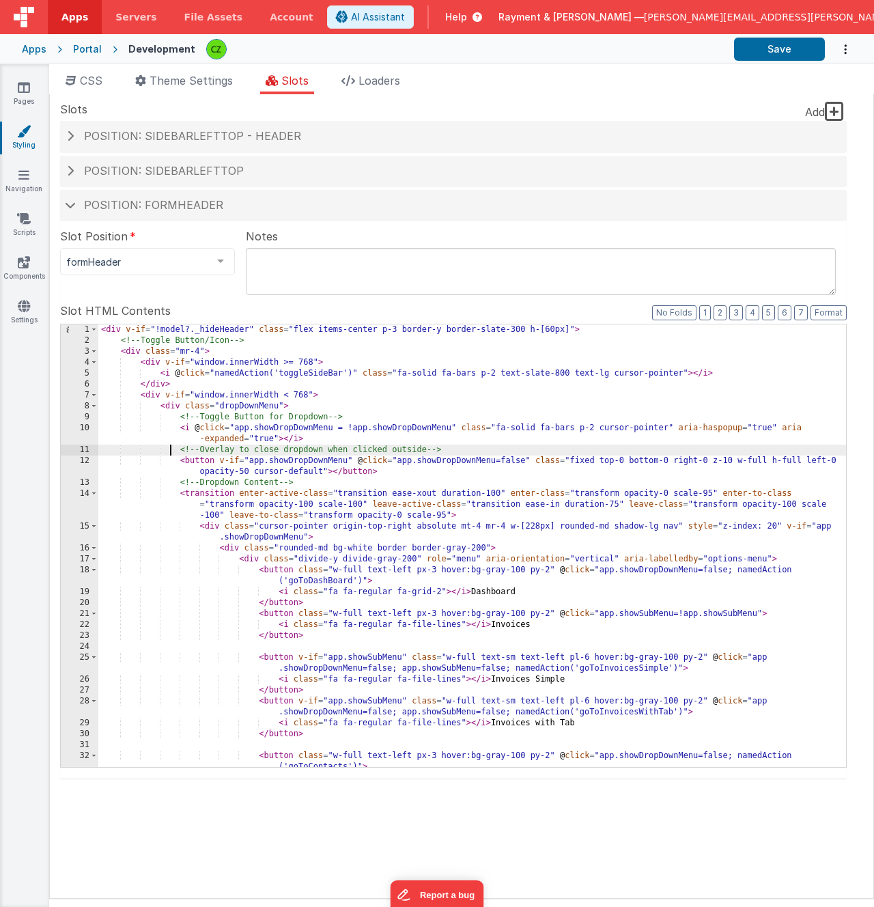
click at [169, 447] on div "< div v-if = "!model?._hideHeader" class = "flex items-center p-3 border-y bord…" at bounding box center [472, 556] width 748 height 464
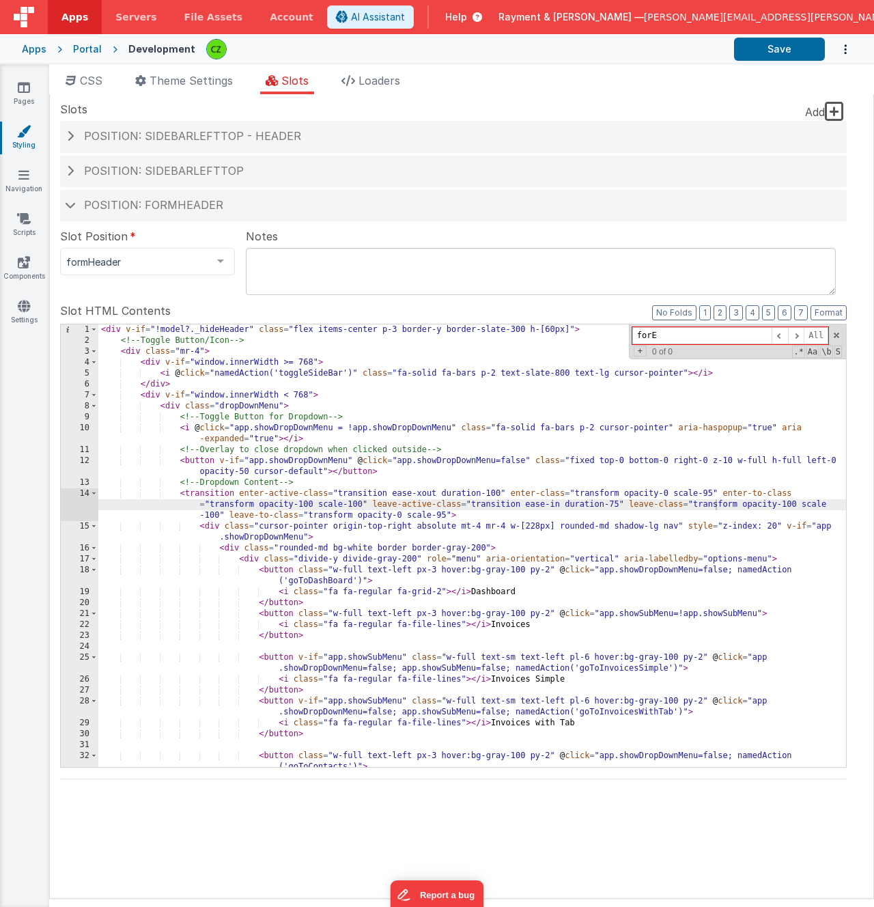
type input "forEa"
click at [68, 208] on span at bounding box center [70, 204] width 11 height 7
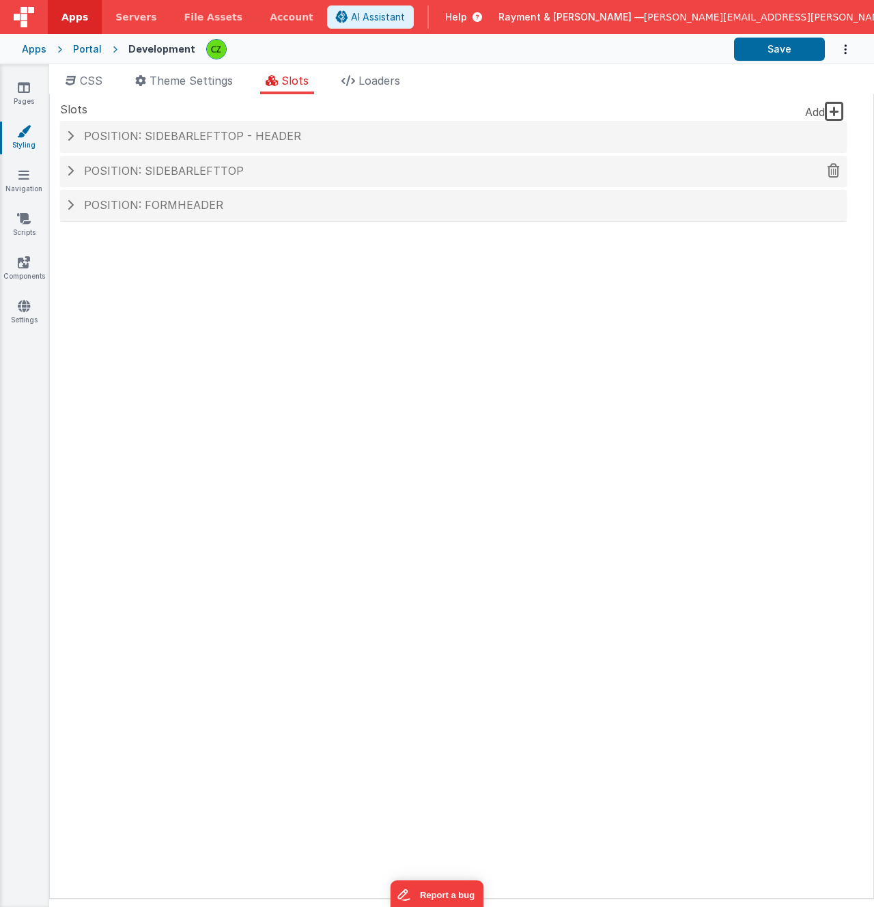
click at [72, 168] on span at bounding box center [70, 170] width 7 height 11
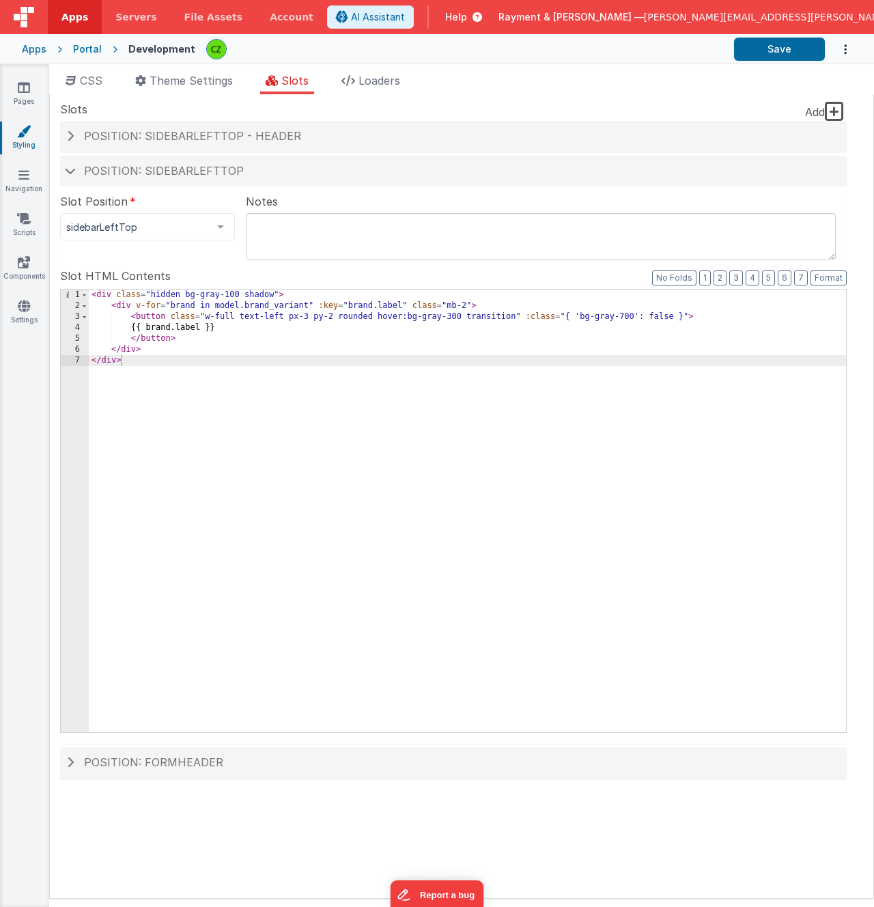
click at [298, 344] on div "< div class = "hidden bg-gray-100 shadow" > < div v-for = "brand in model.brand…" at bounding box center [467, 522] width 757 height 464
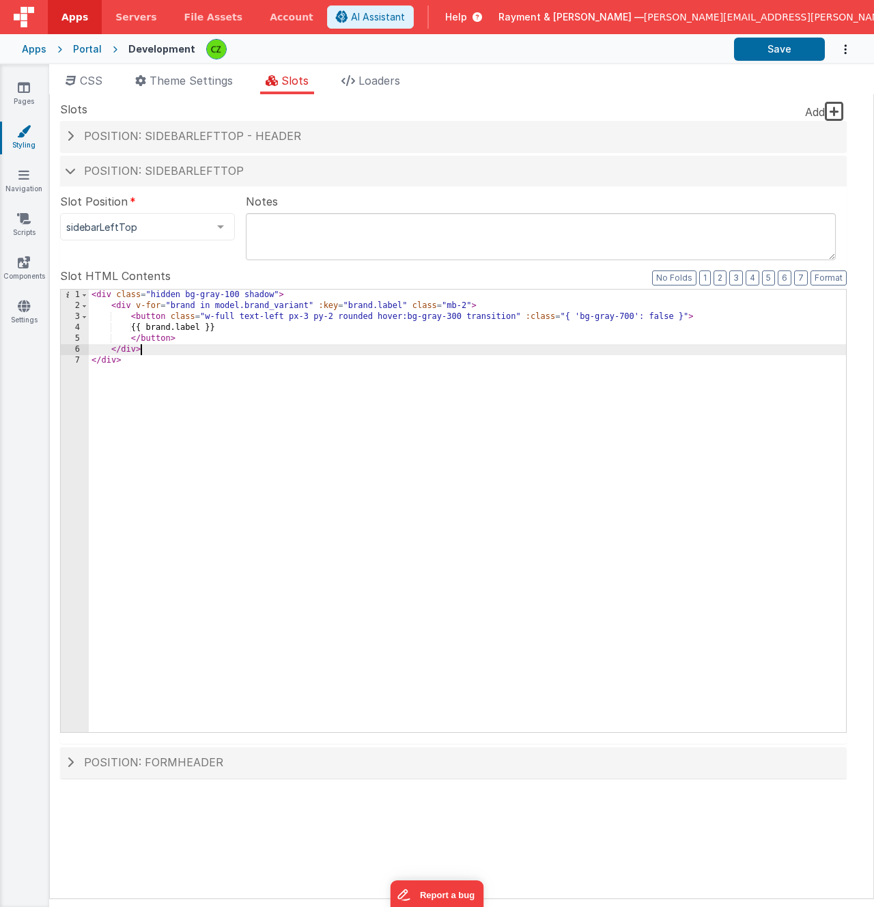
click at [274, 350] on div "< div class = "hidden bg-gray-100 shadow" > < div v-for = "brand in model.brand…" at bounding box center [467, 522] width 757 height 464
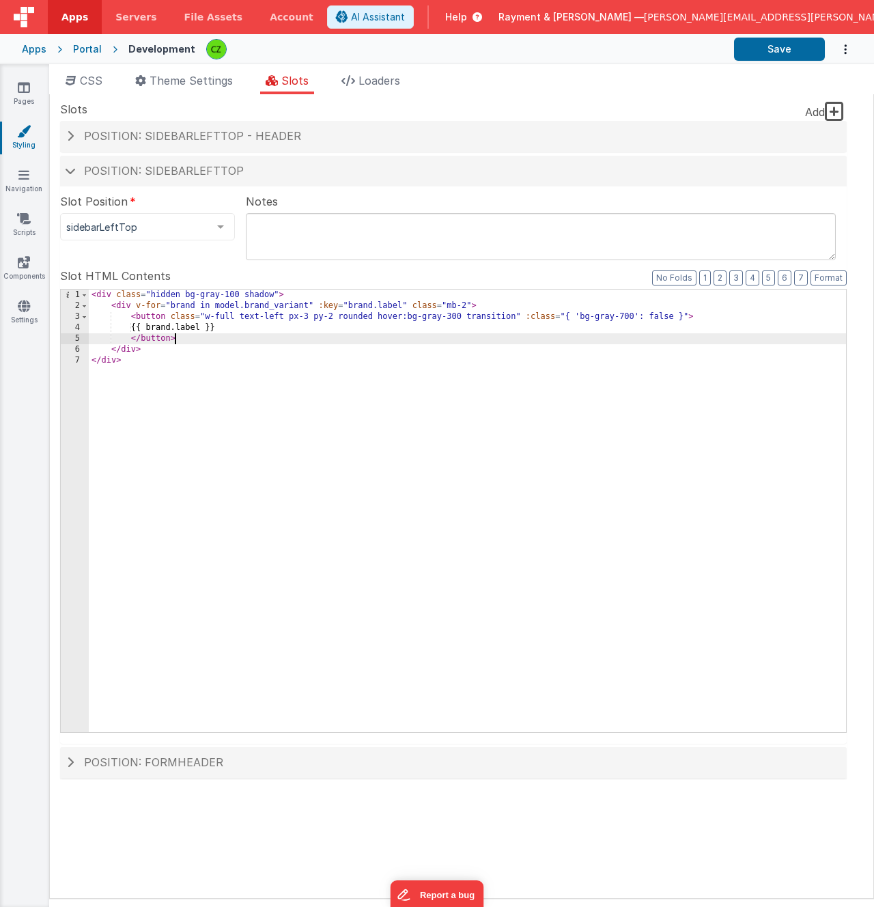
click at [276, 339] on div "< div class = "hidden bg-gray-100 shadow" > < div v-for = "brand in model.brand…" at bounding box center [467, 522] width 757 height 464
click at [288, 306] on div "< div class = "hidden bg-gray-100 shadow" > < div v-for = "brand in model.brand…" at bounding box center [467, 522] width 757 height 464
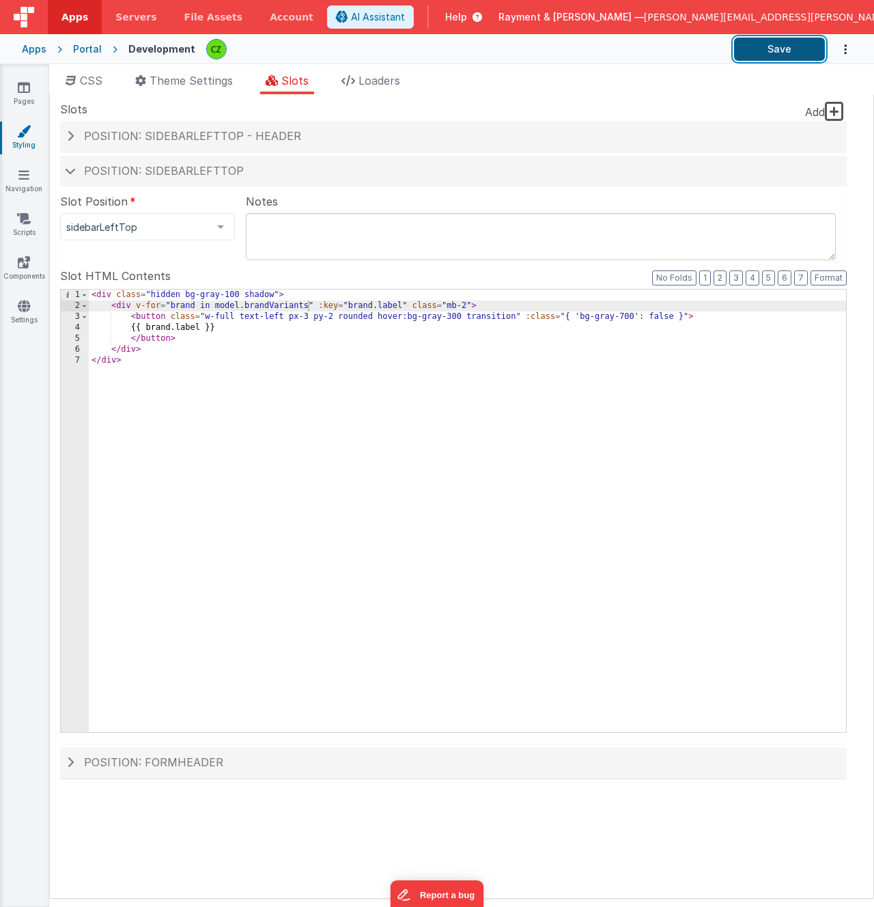
click at [767, 50] on button "Save" at bounding box center [779, 49] width 91 height 23
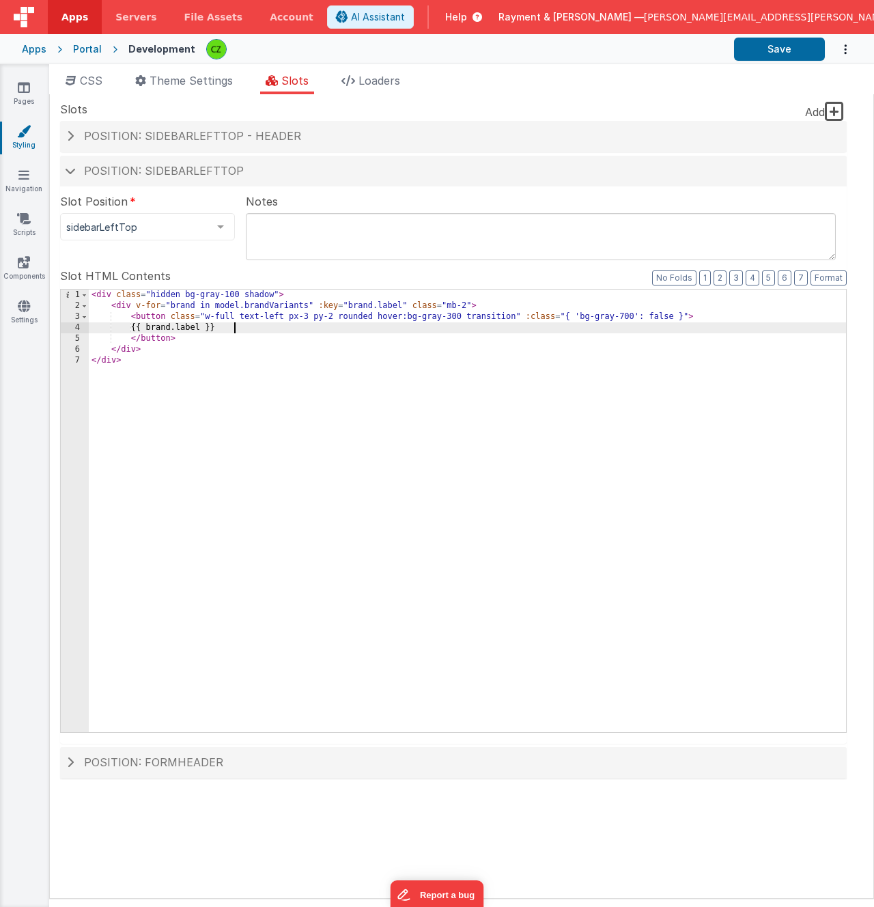
click at [277, 326] on div "< div class = "hidden bg-gray-100 shadow" > < div v-for = "brand in model.brand…" at bounding box center [467, 522] width 757 height 464
click at [763, 56] on button "Save" at bounding box center [779, 49] width 91 height 23
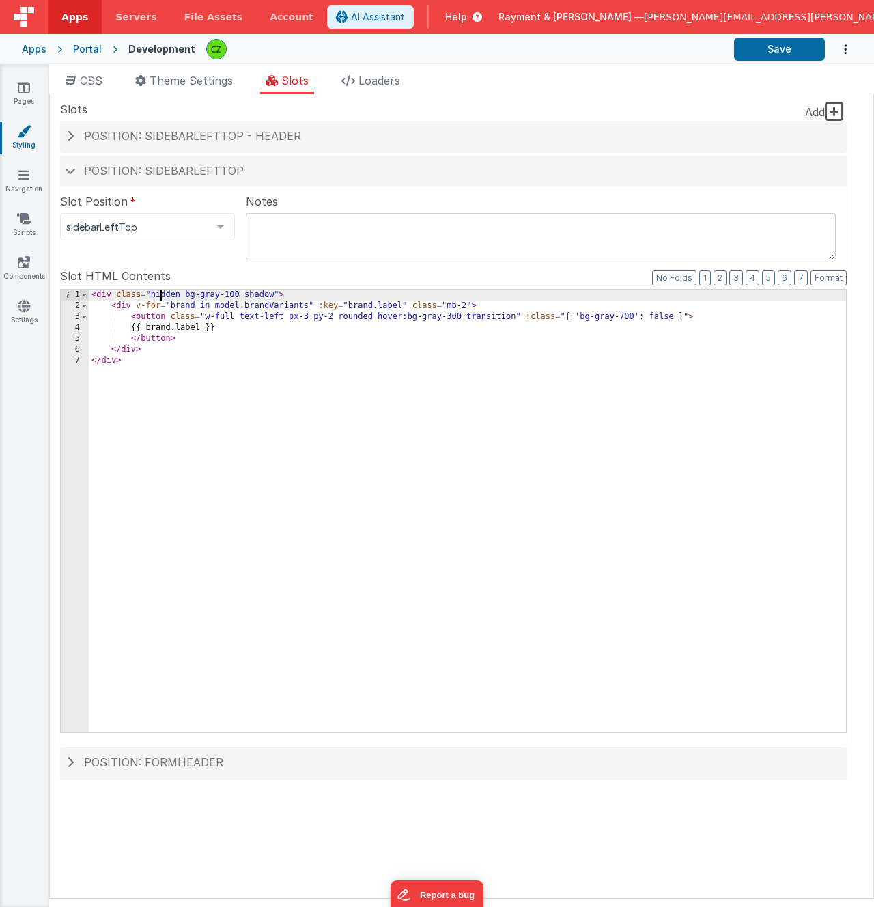
click at [158, 295] on div "< div class = "hidden bg-gray-100 shadow" > < div v-for = "brand in model.brand…" at bounding box center [467, 522] width 757 height 464
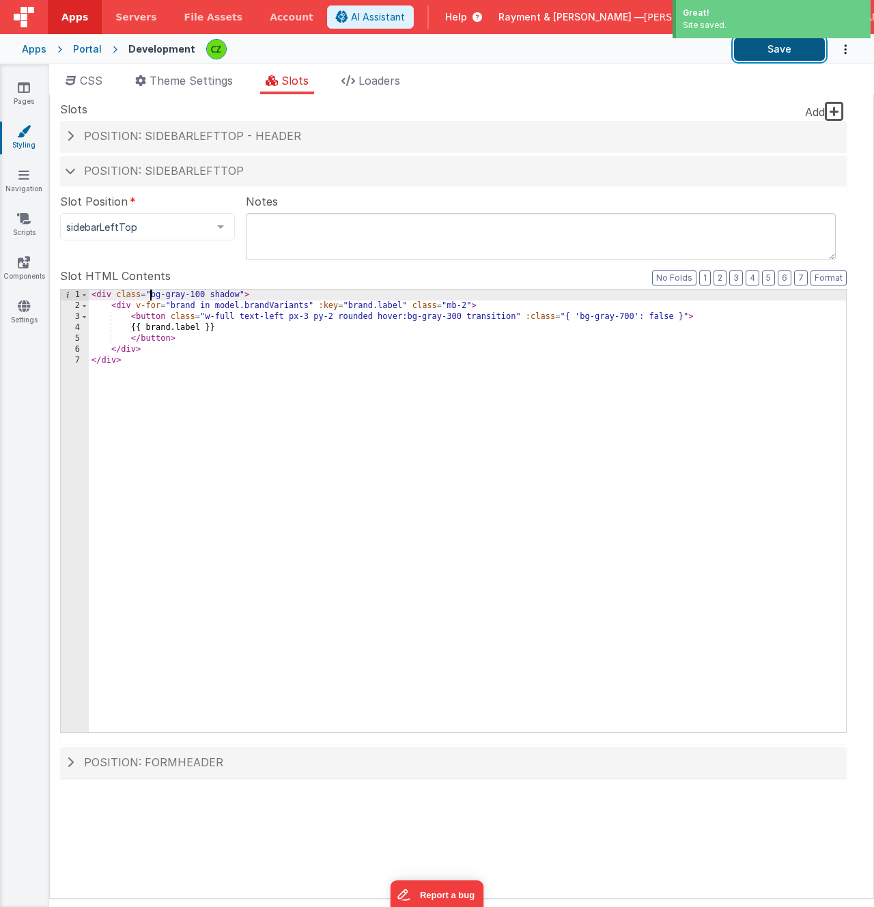
click at [780, 45] on button "Save" at bounding box center [779, 49] width 91 height 23
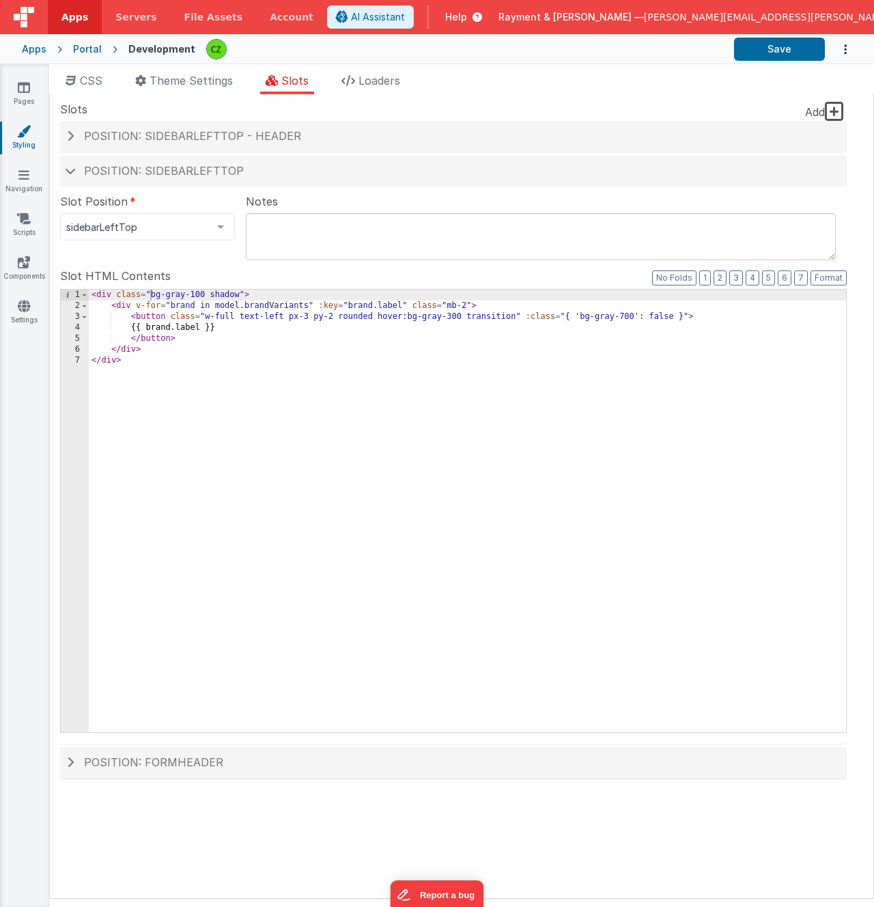
click at [255, 305] on div "< div class = "bg-gray-100 shadow" > < div v-for = "brand in model.brandVariant…" at bounding box center [467, 522] width 757 height 464
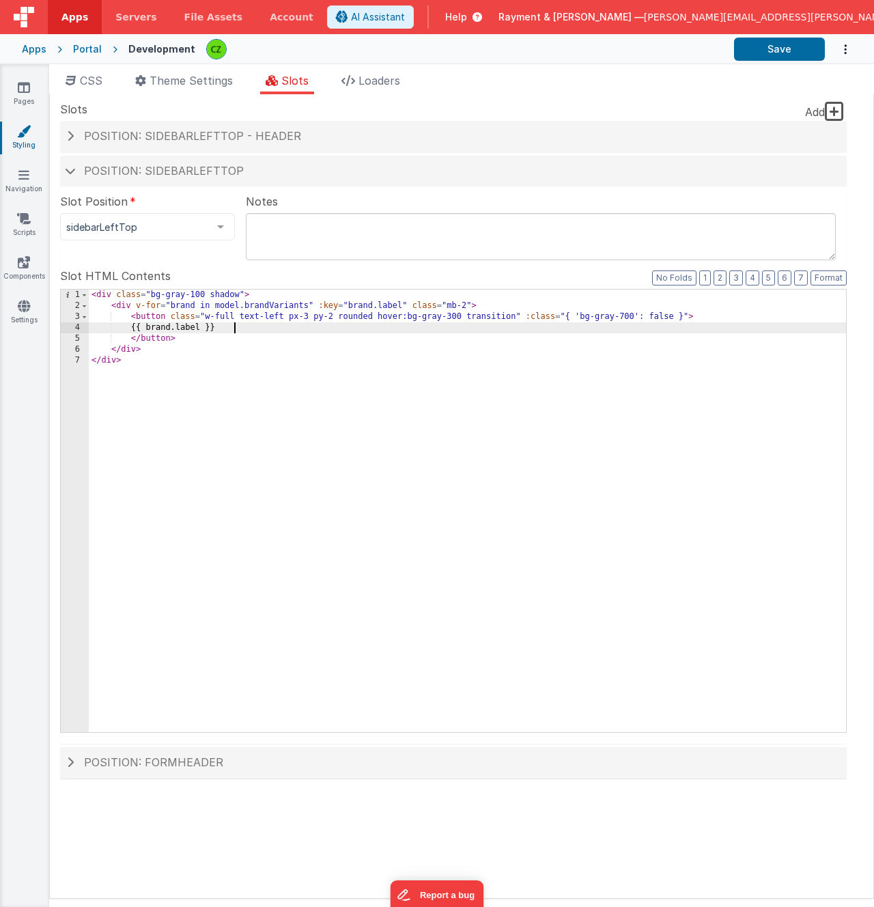
click at [248, 328] on div "< div class = "bg-gray-100 shadow" > < div v-for = "brand in model.brandVariant…" at bounding box center [467, 522] width 757 height 464
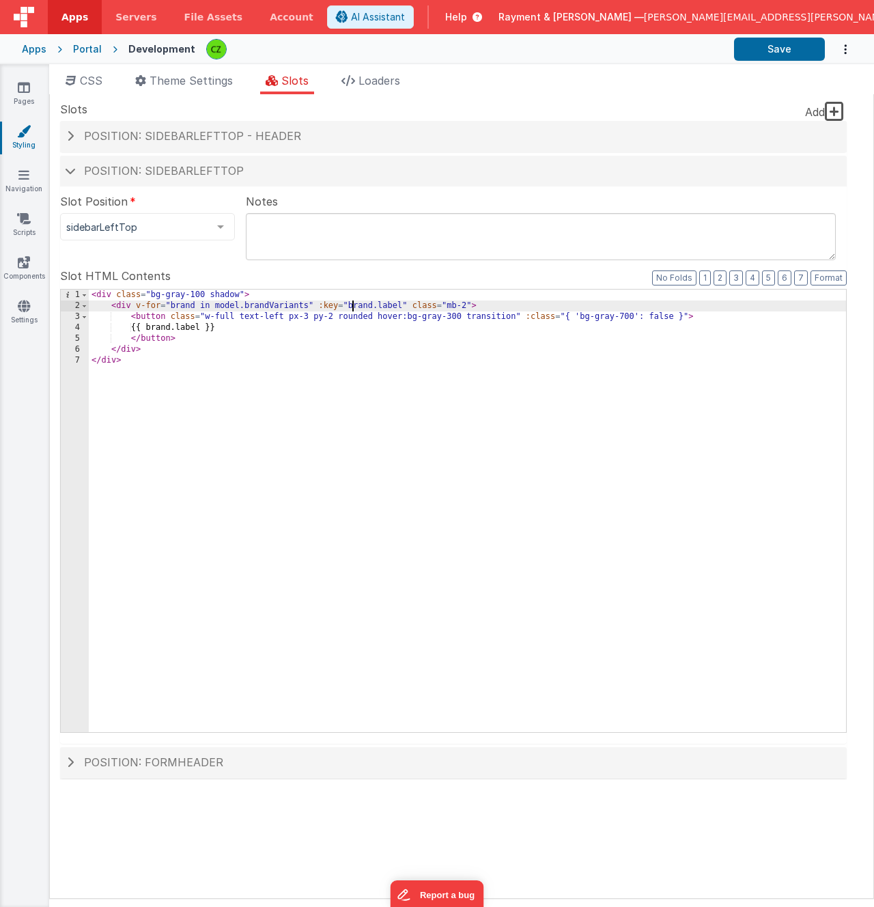
click at [351, 306] on div "< div class = "bg-gray-100 shadow" > < div v-for = "brand in model.brandVariant…" at bounding box center [467, 522] width 757 height 464
click at [283, 319] on div "< div class = "bg-gray-100 shadow" > < div v-for = "brand in model.brandVariant…" at bounding box center [467, 522] width 757 height 464
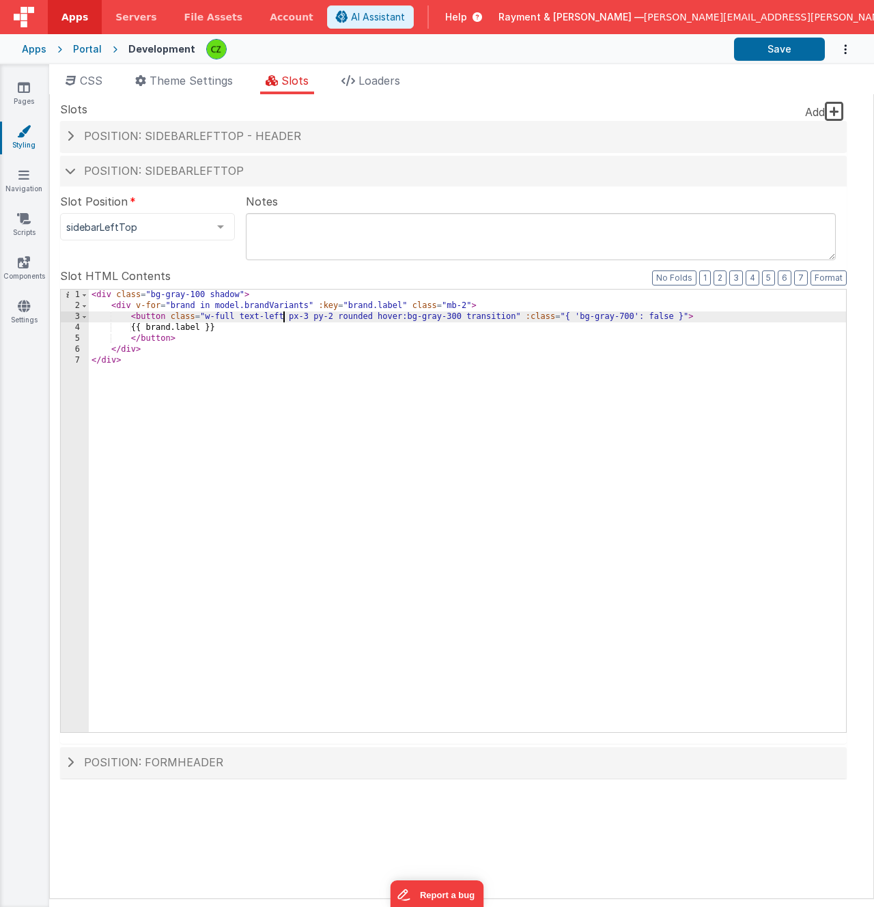
click at [209, 327] on div "< div class = "bg-gray-100 shadow" > < div v-for = "brand in model.brandVariant…" at bounding box center [467, 522] width 757 height 464
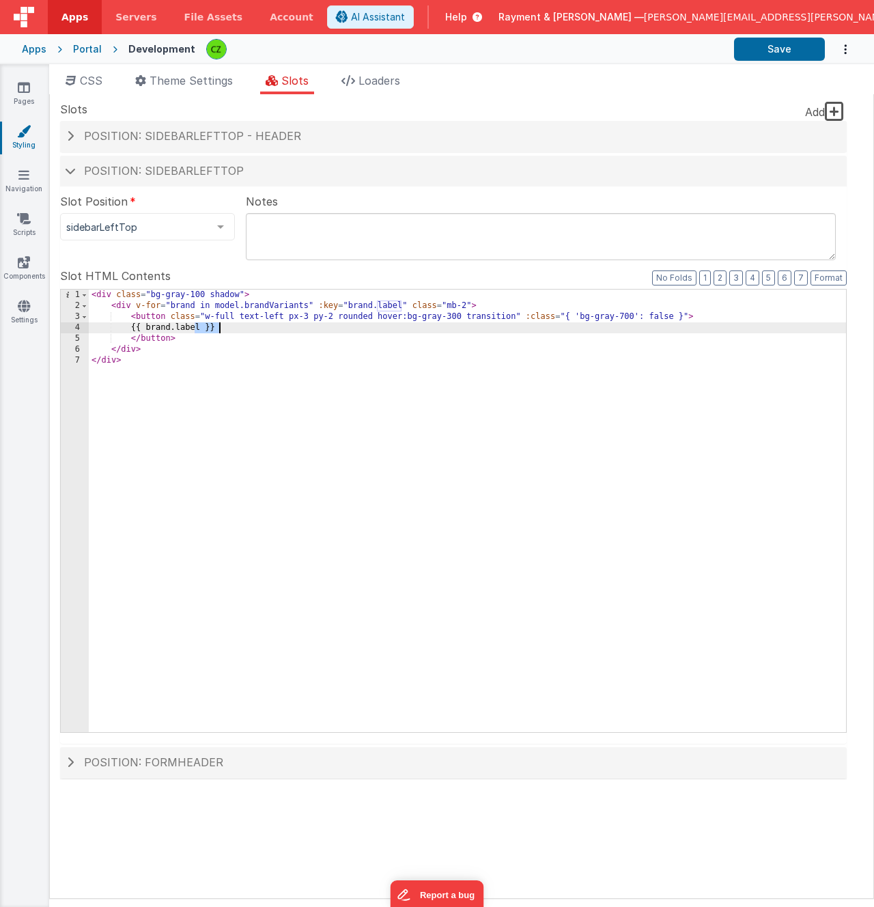
click at [209, 327] on div "< div class = "bg-gray-100 shadow" > < div v-for = "brand in model.brandVariant…" at bounding box center [467, 522] width 757 height 464
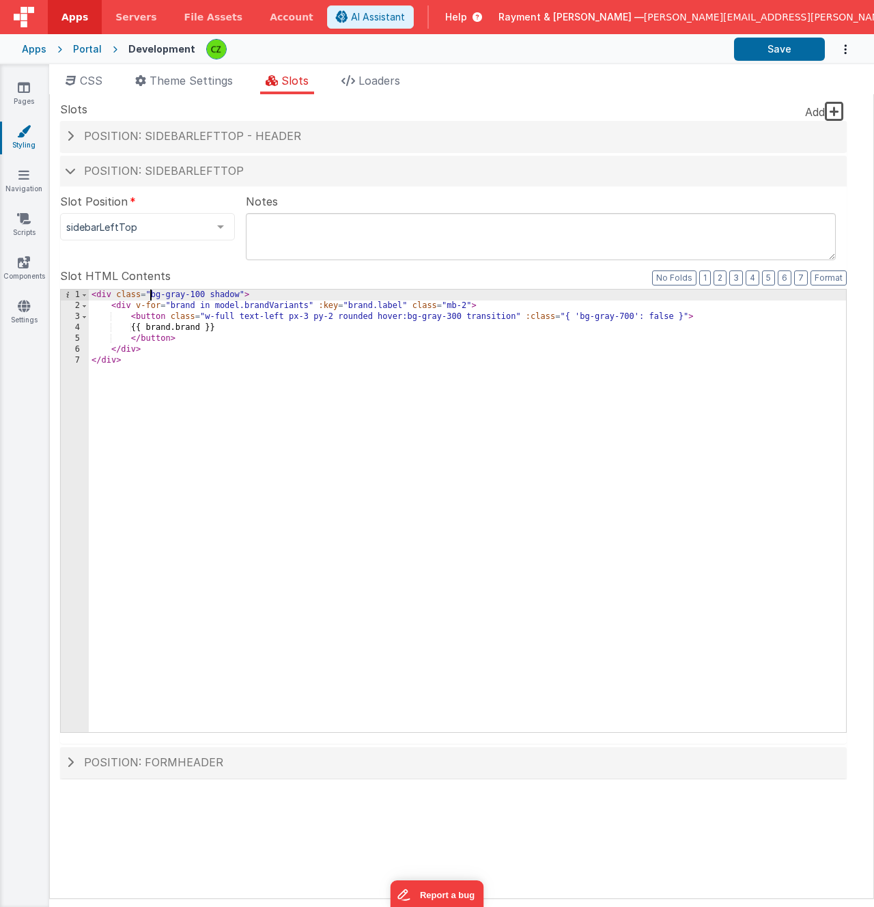
click at [150, 293] on div "< div class = "bg-gray-100 shadow" > < div v-for = "brand in model.brandVariant…" at bounding box center [467, 522] width 757 height 464
click at [637, 79] on ul "CSS Theme Settings Slots Loaders" at bounding box center [461, 83] width 825 height 22
click at [17, 92] on link "Pages" at bounding box center [23, 94] width 49 height 27
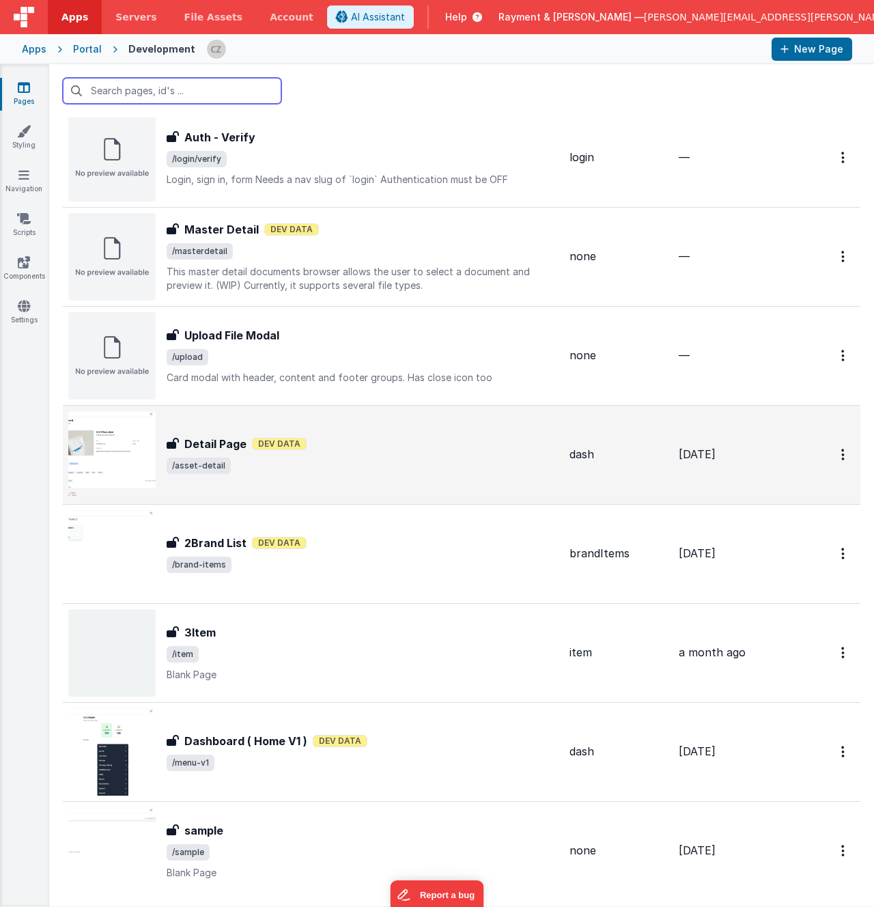
scroll to position [1498, 0]
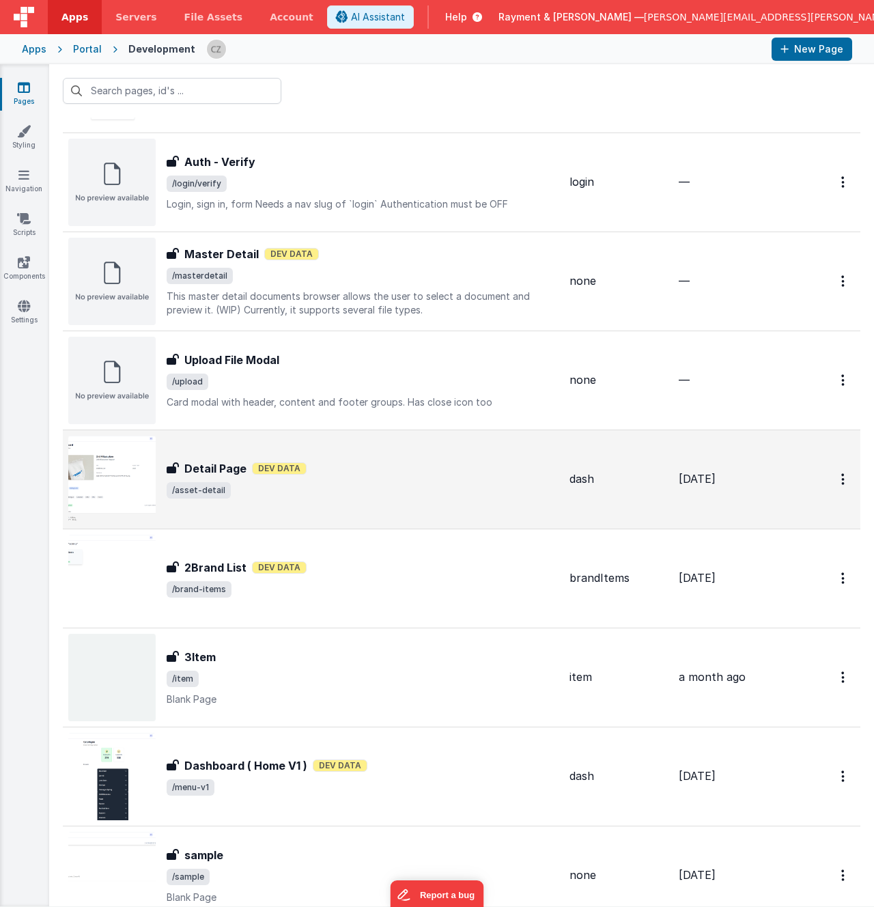
click at [352, 482] on span "/asset-detail" at bounding box center [363, 490] width 392 height 16
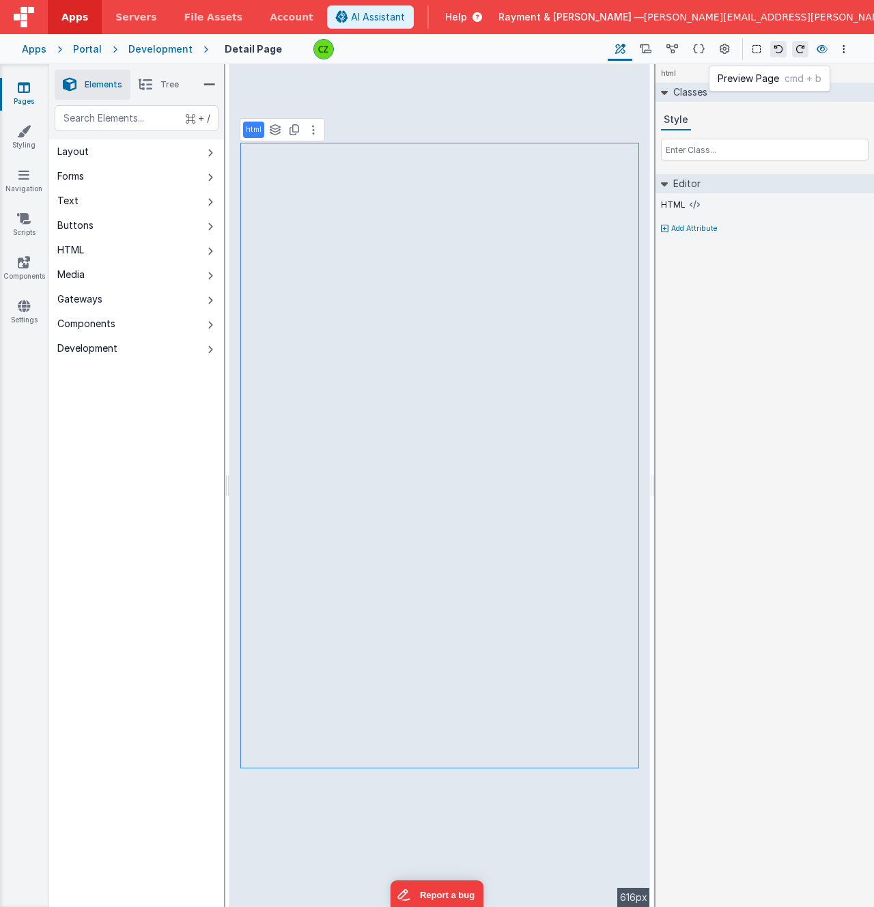
click at [823, 55] on button at bounding box center [822, 49] width 16 height 19
click at [158, 52] on div "Development" at bounding box center [160, 49] width 64 height 14
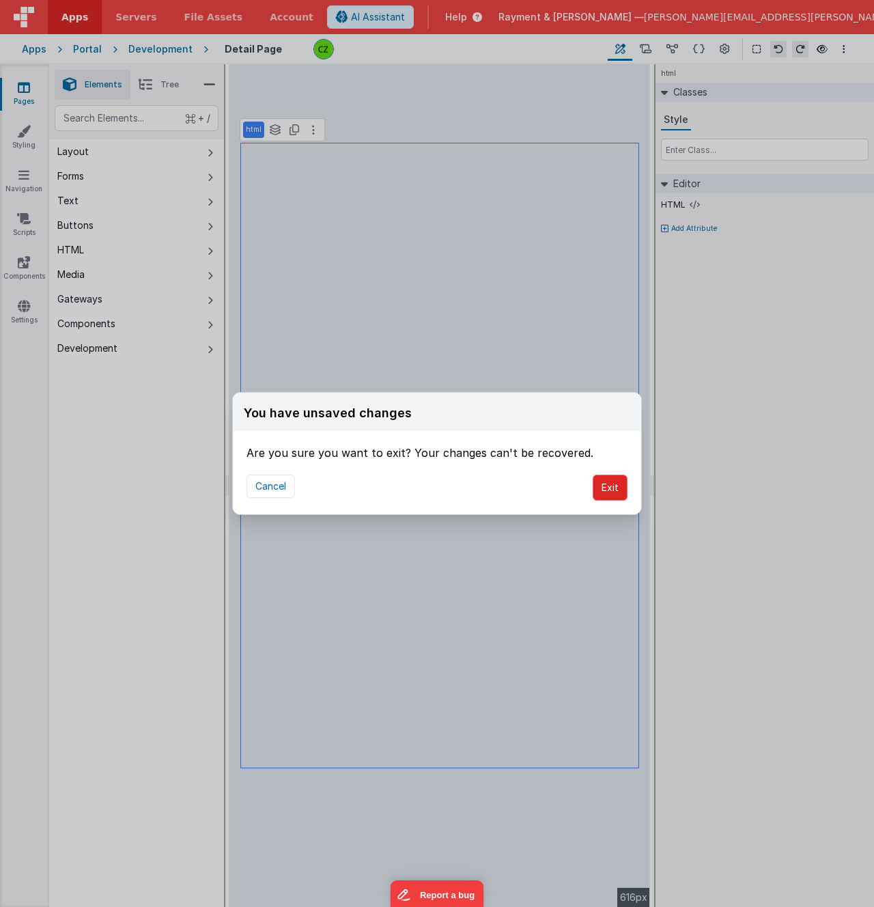
click at [606, 486] on button "Exit" at bounding box center [610, 488] width 35 height 26
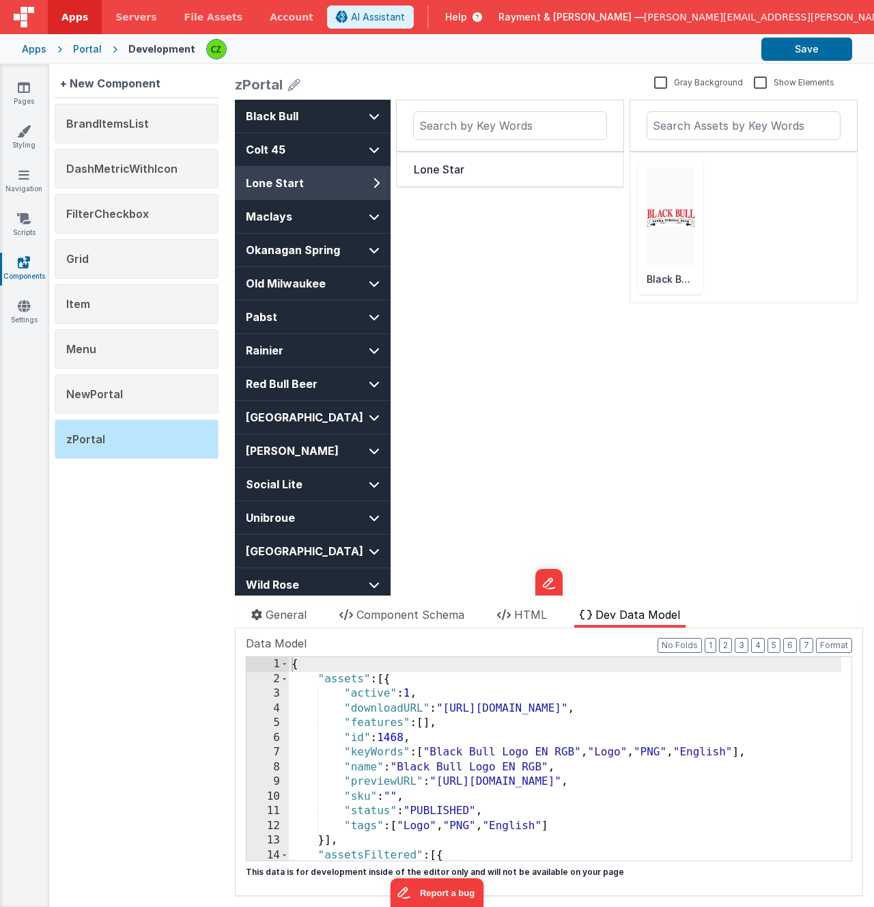
click at [472, 397] on div "Lone Star" at bounding box center [510, 367] width 228 height 535
